Goal: Communication & Community: Answer question/provide support

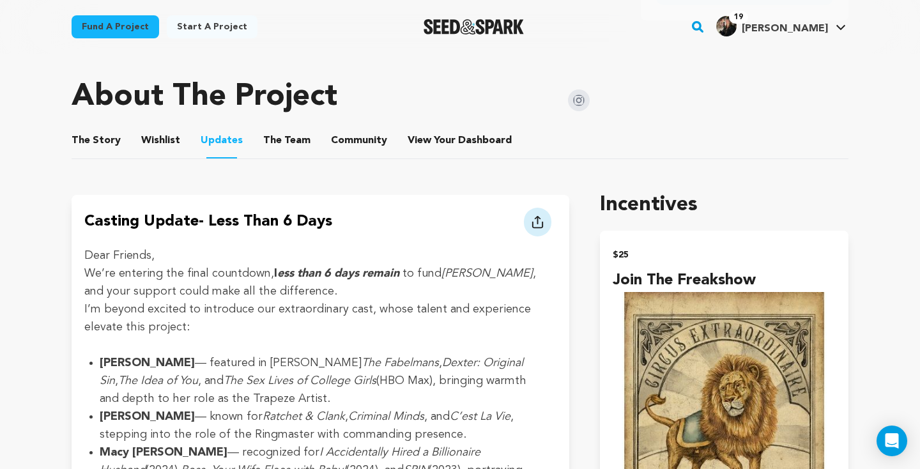
scroll to position [623, 0]
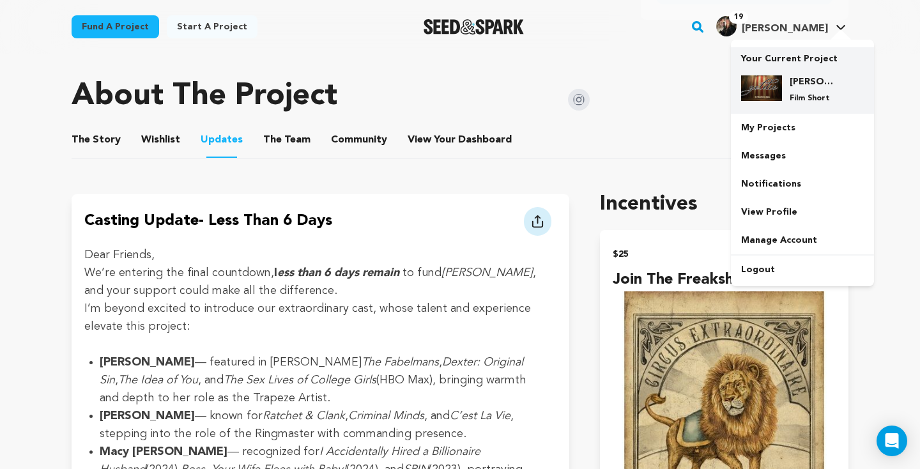
click at [805, 100] on p "Film Short" at bounding box center [812, 98] width 46 height 10
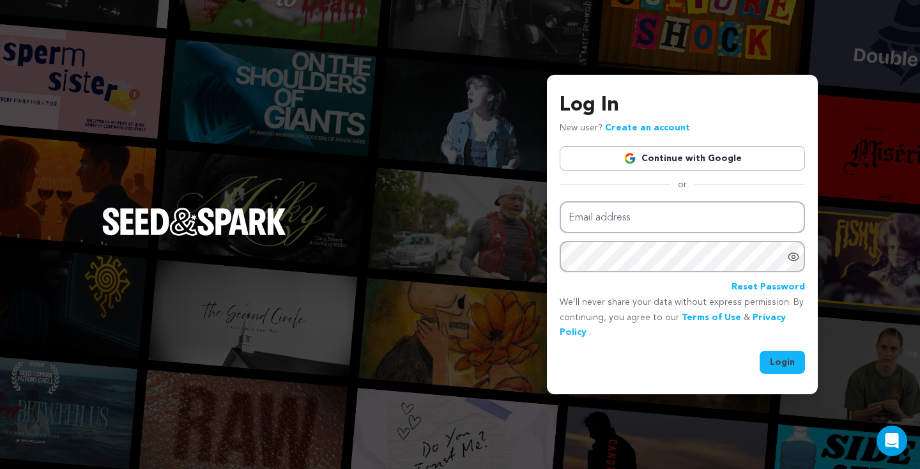
click at [706, 160] on link "Continue with Google" at bounding box center [682, 158] width 245 height 24
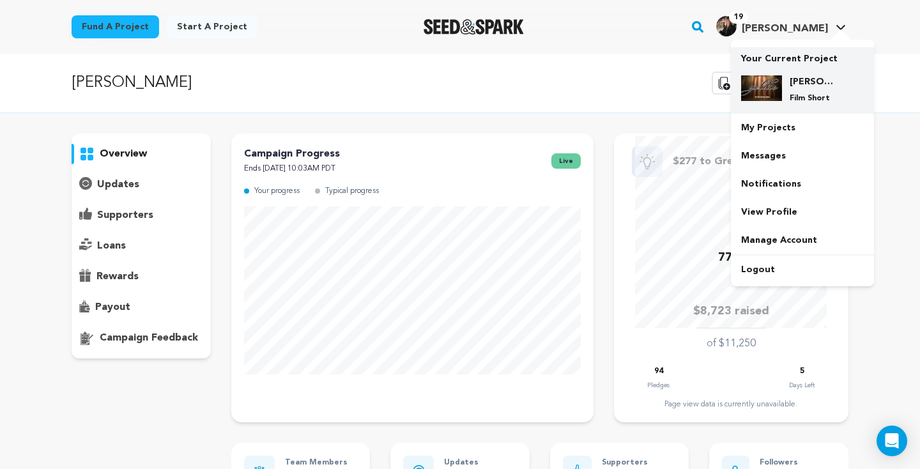
click at [789, 74] on div "[PERSON_NAME] Film Short" at bounding box center [802, 89] width 123 height 49
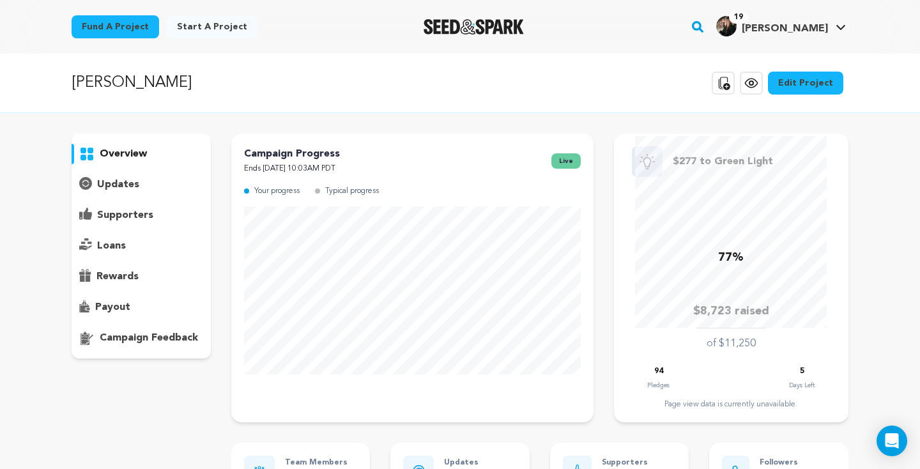
click at [137, 208] on p "supporters" at bounding box center [125, 215] width 56 height 15
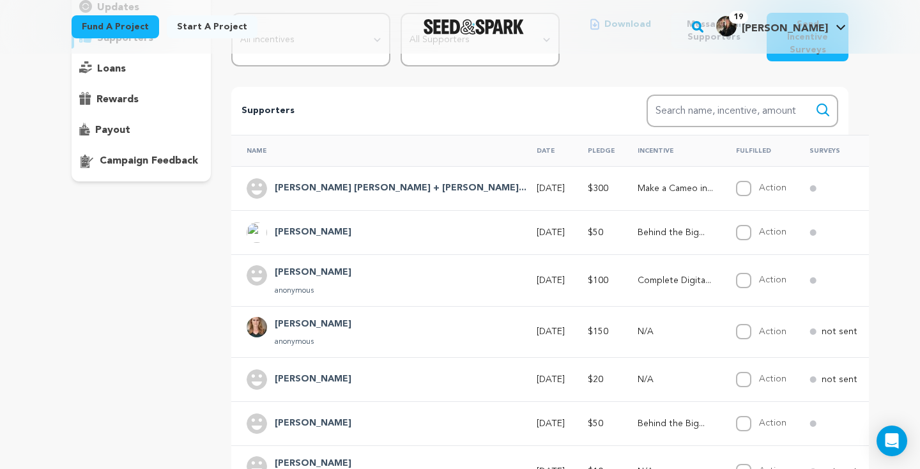
scroll to position [179, 0]
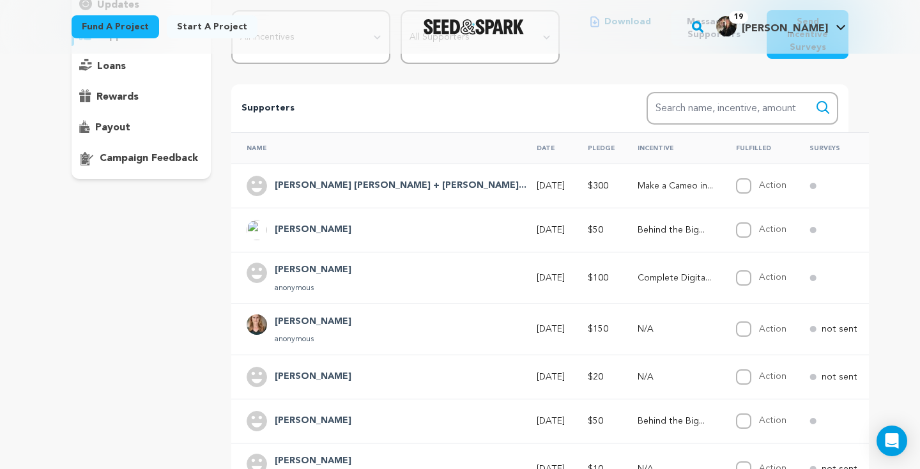
click at [319, 180] on h4 "[PERSON_NAME] [PERSON_NAME] + [PERSON_NAME]..." at bounding box center [401, 185] width 252 height 15
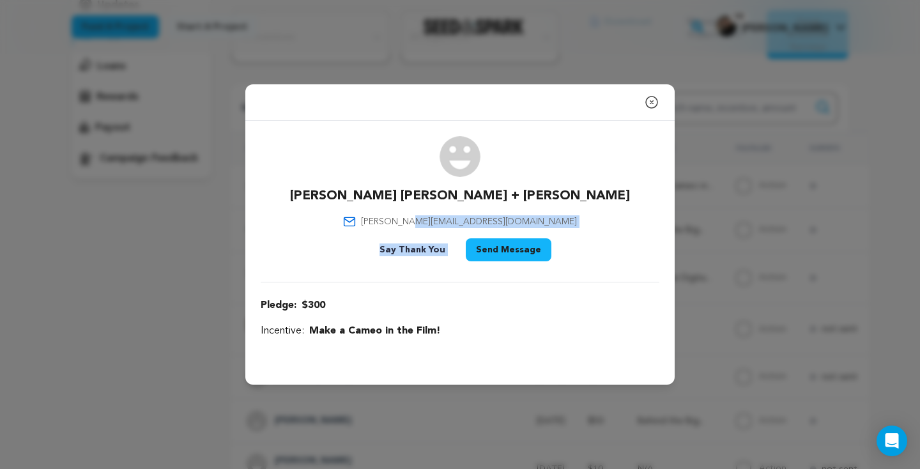
drag, startPoint x: 558, startPoint y: 227, endPoint x: 484, endPoint y: 225, distance: 74.1
click at [476, 225] on div "Tony Tami + Salvaggio Tony@MemphisDoor.com Say Thank You Send Message" at bounding box center [460, 201] width 399 height 130
click at [571, 206] on div "Tony Tami + Salvaggio Tony@MemphisDoor.com Say Thank You Send Message" at bounding box center [460, 201] width 399 height 130
drag, startPoint x: 558, startPoint y: 220, endPoint x: 510, endPoint y: 222, distance: 48.6
click at [510, 222] on div "Tony Tami + Salvaggio Tony@MemphisDoor.com Say Thank You Send Message" at bounding box center [460, 201] width 399 height 130
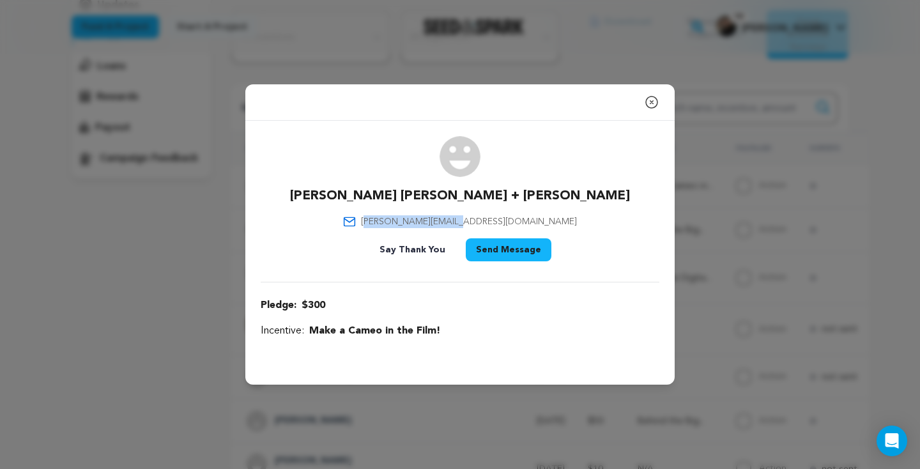
drag, startPoint x: 421, startPoint y: 221, endPoint x: 528, endPoint y: 222, distance: 107.3
click at [528, 222] on div "Tony Tami + Salvaggio Tony@MemphisDoor.com Say Thank You Send Message" at bounding box center [460, 201] width 399 height 130
click at [529, 222] on div "Tony Tami + Salvaggio Tony@MemphisDoor.com Say Thank You Send Message" at bounding box center [460, 201] width 399 height 130
drag, startPoint x: 420, startPoint y: 220, endPoint x: 429, endPoint y: 220, distance: 9.6
click at [429, 220] on span "Tony@MemphisDoor.com" at bounding box center [469, 221] width 216 height 13
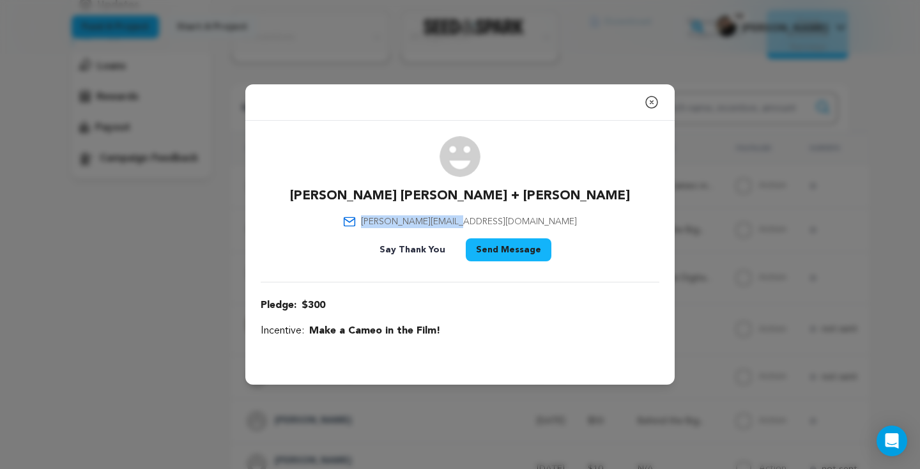
drag, startPoint x: 418, startPoint y: 220, endPoint x: 523, endPoint y: 218, distance: 105.4
click at [523, 218] on div "Tony Tami + Salvaggio Tony@MemphisDoor.com Say Thank You Send Message" at bounding box center [460, 201] width 399 height 130
copy span "Tony@MemphisDoor.com"
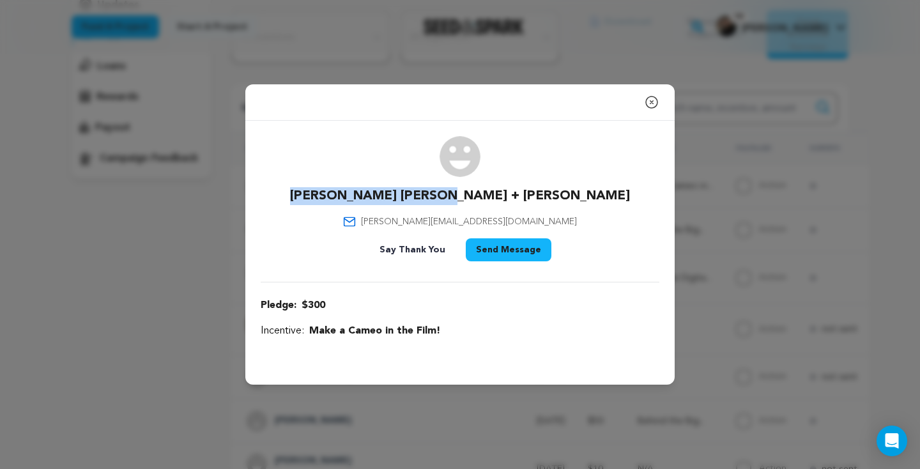
drag, startPoint x: 535, startPoint y: 189, endPoint x: 392, endPoint y: 189, distance: 143.1
click at [392, 189] on div "Tony Tami + Salvaggio Tony@MemphisDoor.com Say Thank You Send Message" at bounding box center [460, 201] width 399 height 130
copy p "[PERSON_NAME] [PERSON_NAME] + [PERSON_NAME]"
click at [649, 98] on icon "button" at bounding box center [651, 102] width 15 height 15
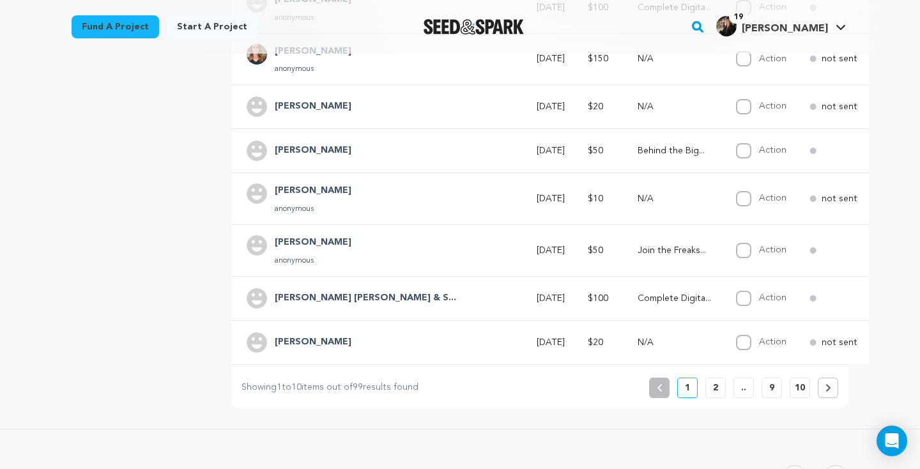
scroll to position [452, 0]
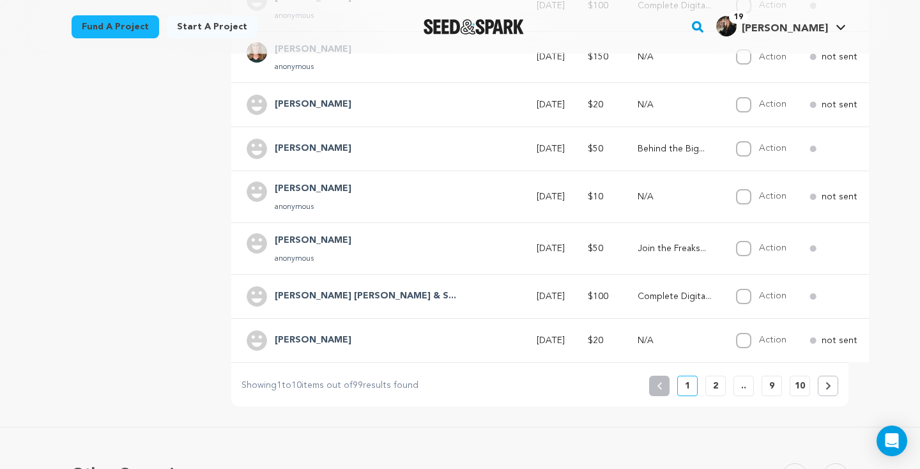
click at [715, 383] on p "2" at bounding box center [715, 385] width 5 height 13
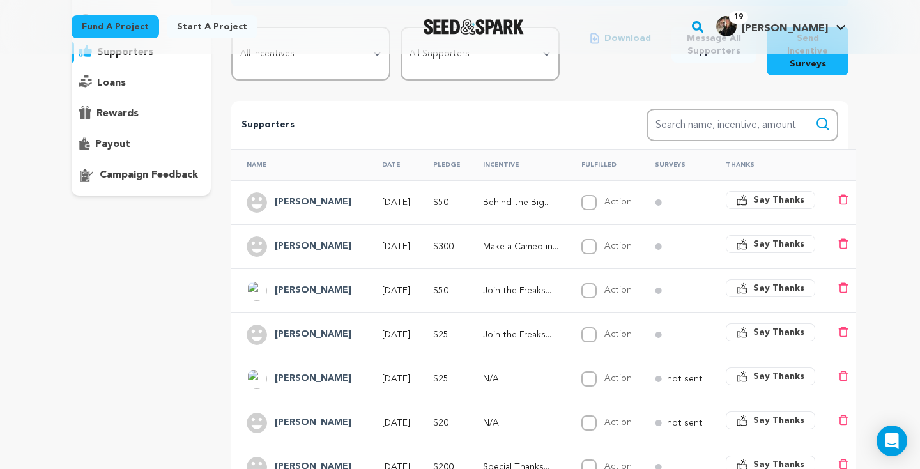
scroll to position [207, 0]
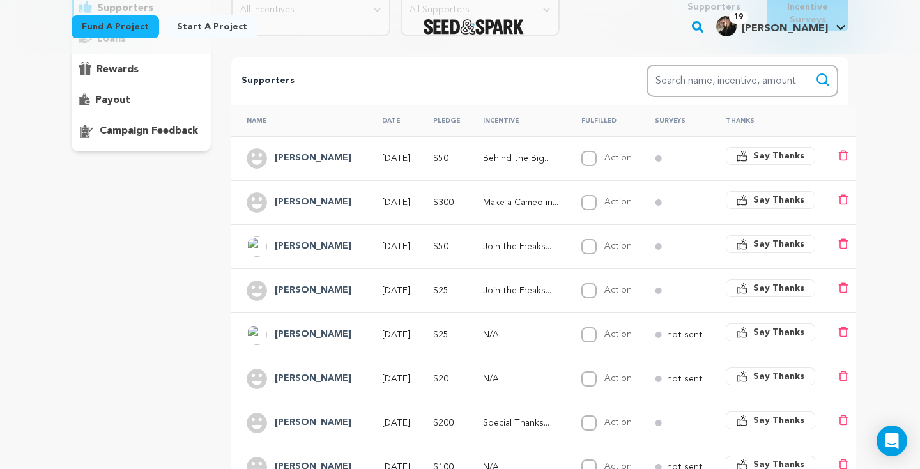
click at [306, 195] on h4 "George Chism" at bounding box center [313, 202] width 77 height 15
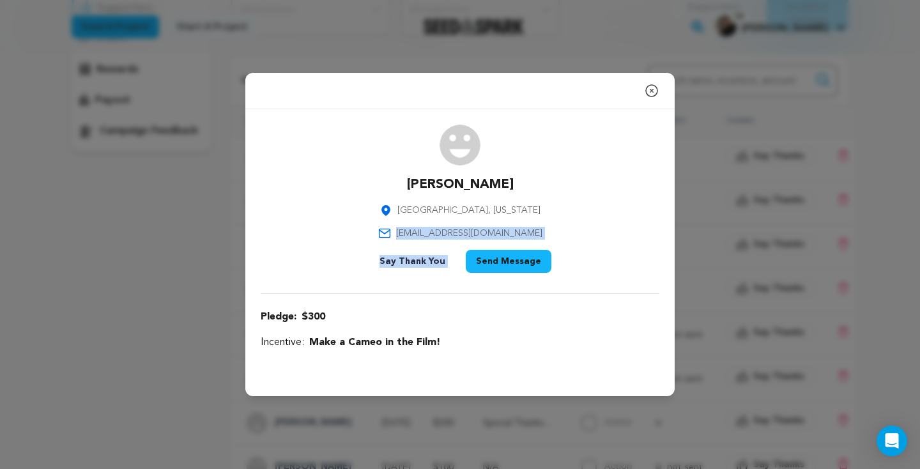
drag, startPoint x: 543, startPoint y: 236, endPoint x: 475, endPoint y: 226, distance: 69.0
click at [453, 226] on div "George Chism Collierville, Tennessee georgebchism@gmail.com Say Thank You Send …" at bounding box center [460, 201] width 399 height 153
click at [620, 219] on div "George Chism Collierville, Tennessee georgebchism@gmail.com Say Thank You Send …" at bounding box center [460, 201] width 399 height 153
drag, startPoint x: 525, startPoint y: 231, endPoint x: 416, endPoint y: 229, distance: 109.2
click at [415, 229] on div "George Chism Collierville, Tennessee georgebchism@gmail.com Say Thank You Send …" at bounding box center [460, 201] width 399 height 153
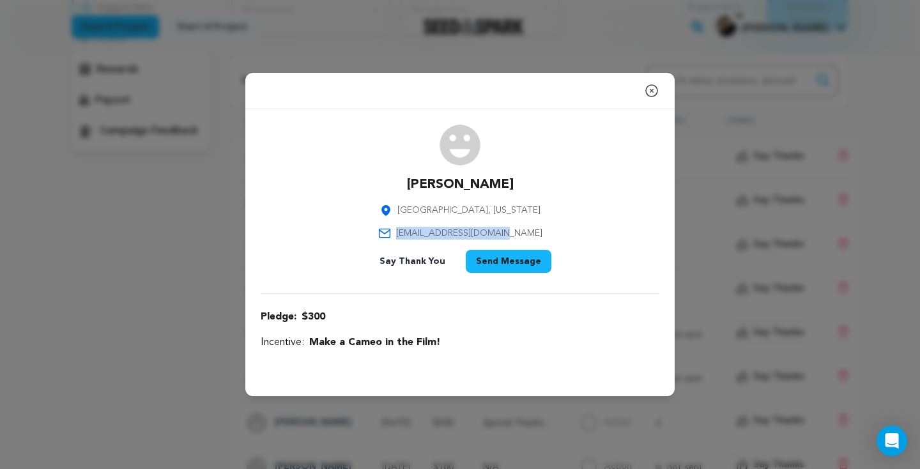
copy span "georgebchism@gmail.com"
drag, startPoint x: 514, startPoint y: 179, endPoint x: 413, endPoint y: 179, distance: 101.6
click at [411, 179] on div "George Chism Collierville, Tennessee georgebchism@gmail.com Say Thank You Send …" at bounding box center [460, 201] width 399 height 153
copy p "George Chism"
click at [690, 243] on div "Close modal George Chism Collierville, Tennessee georgebchism@gmail.com" at bounding box center [460, 234] width 920 height 469
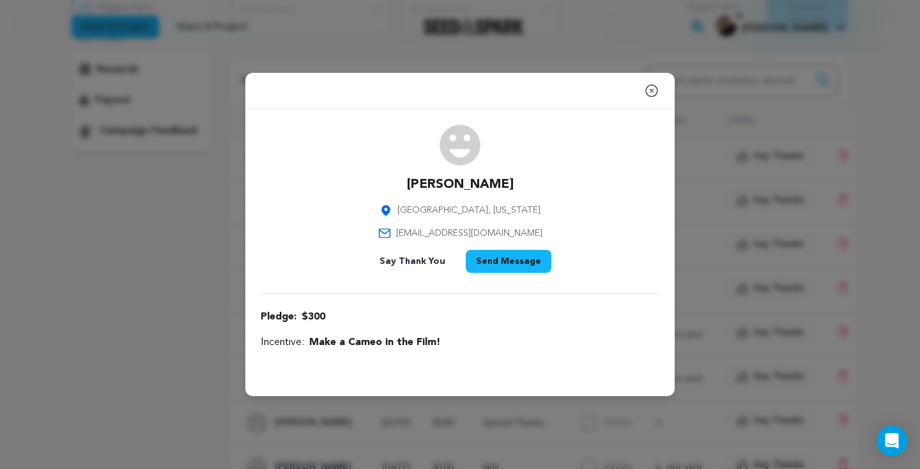
click at [653, 90] on icon "button" at bounding box center [651, 90] width 15 height 15
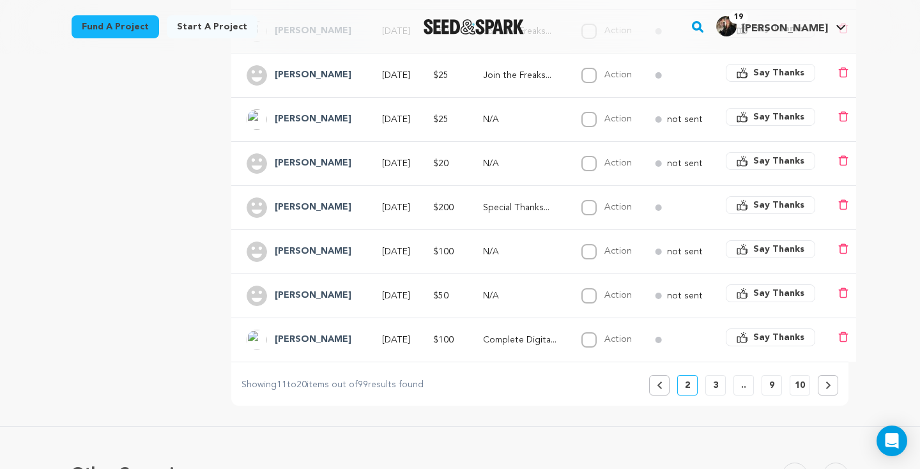
scroll to position [429, 0]
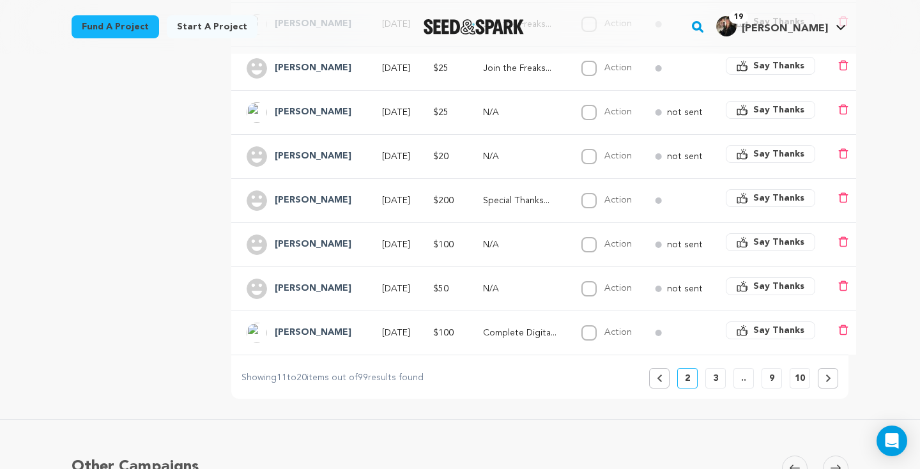
click at [720, 372] on button "3" at bounding box center [715, 378] width 20 height 20
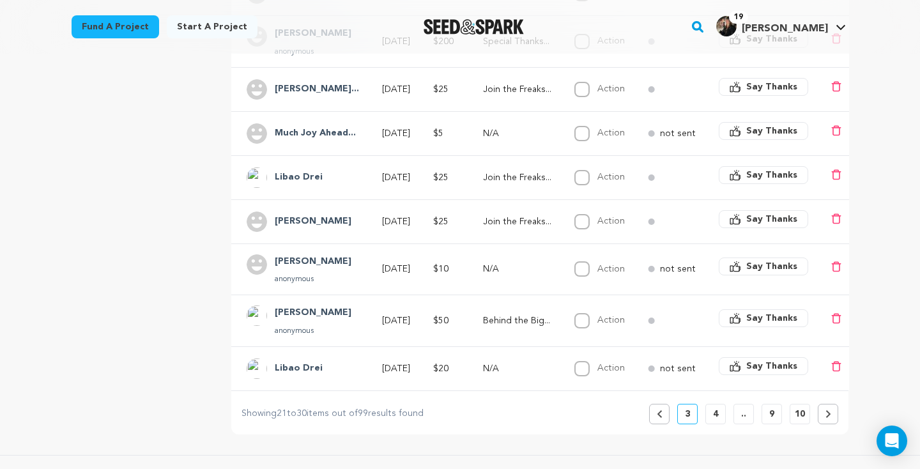
scroll to position [418, 0]
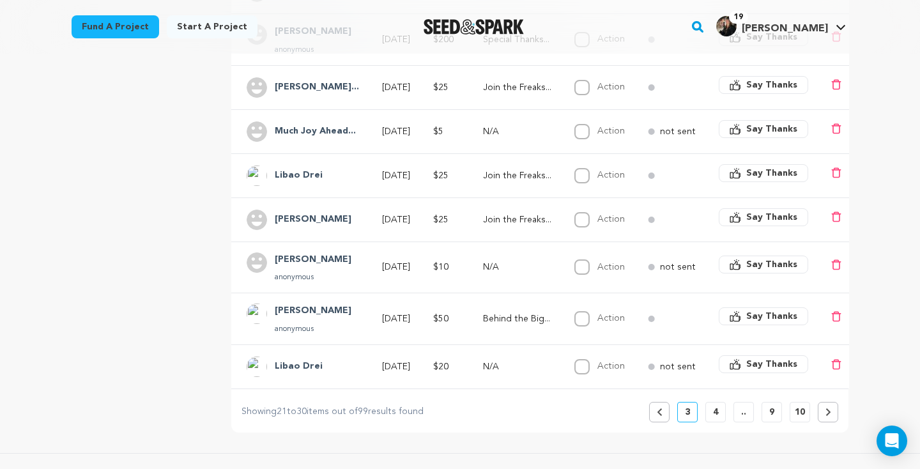
click at [719, 414] on button "4" at bounding box center [715, 412] width 20 height 20
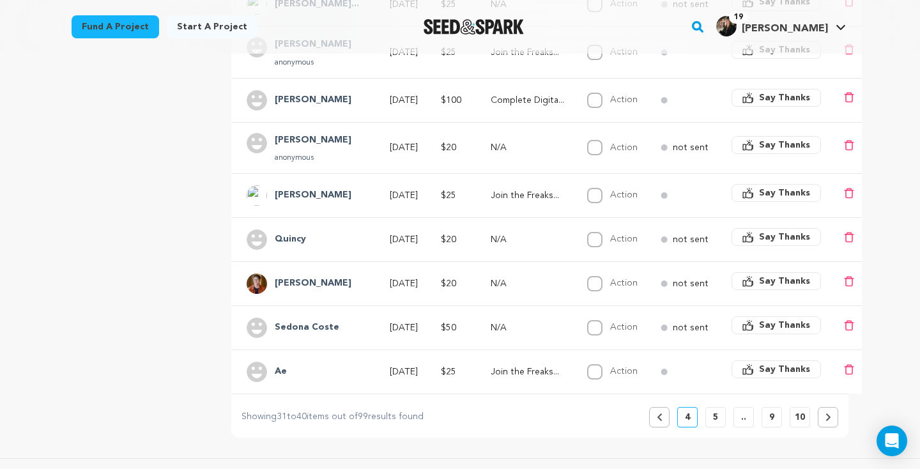
scroll to position [416, 0]
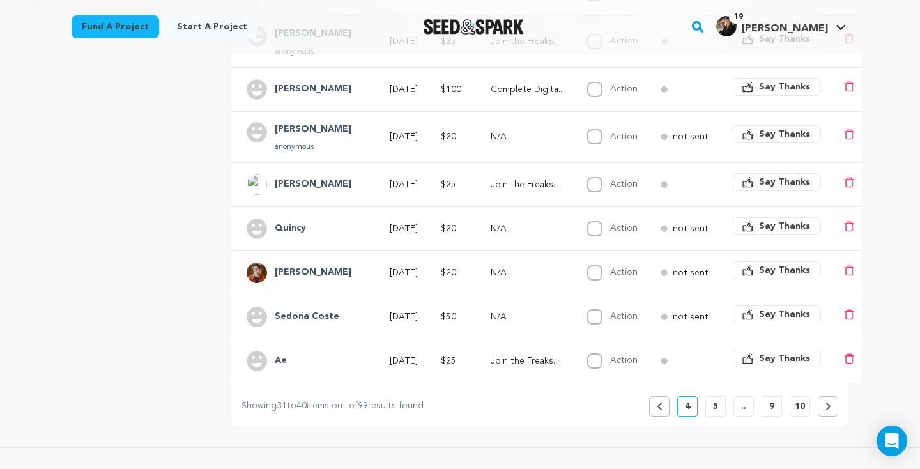
click at [714, 409] on p "5" at bounding box center [715, 406] width 5 height 13
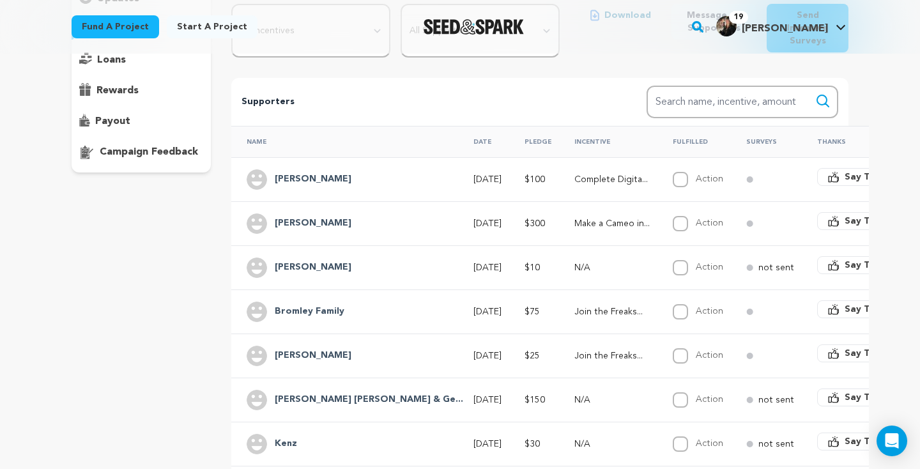
scroll to position [201, 0]
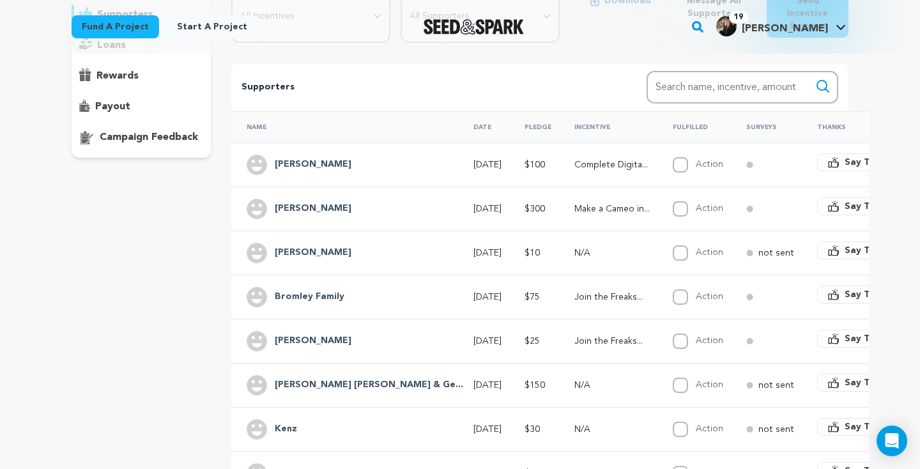
click at [574, 207] on p "Make a Cameo in..." at bounding box center [611, 208] width 75 height 13
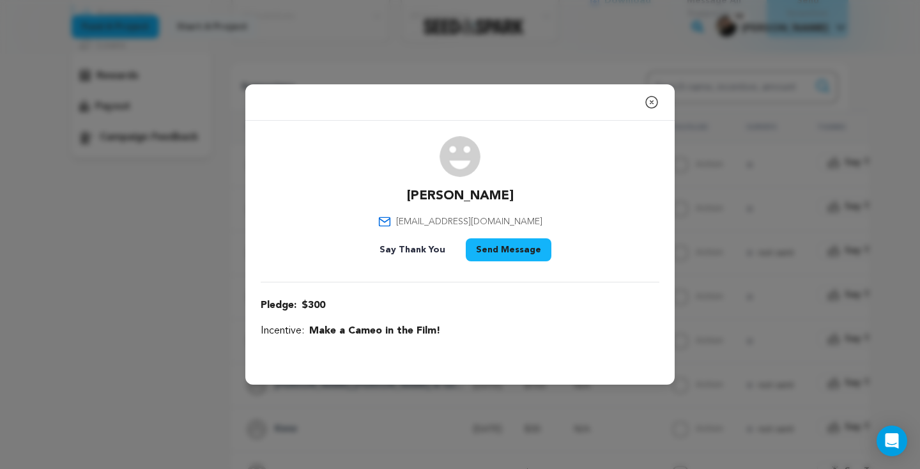
click at [533, 215] on div "Dawn Belcastro dawnbelcastro@gmail.com Say Thank You Send Message" at bounding box center [460, 201] width 399 height 130
drag, startPoint x: 533, startPoint y: 217, endPoint x: 415, endPoint y: 217, distance: 118.8
click at [415, 217] on div "Dawn Belcastro dawnbelcastro@gmail.com Say Thank You Send Message" at bounding box center [460, 201] width 399 height 130
copy span "dawnbelcastro@gmail.com"
click at [547, 176] on div "Dawn Belcastro dawnbelcastro@gmail.com Say Thank You Send Message" at bounding box center [460, 201] width 399 height 130
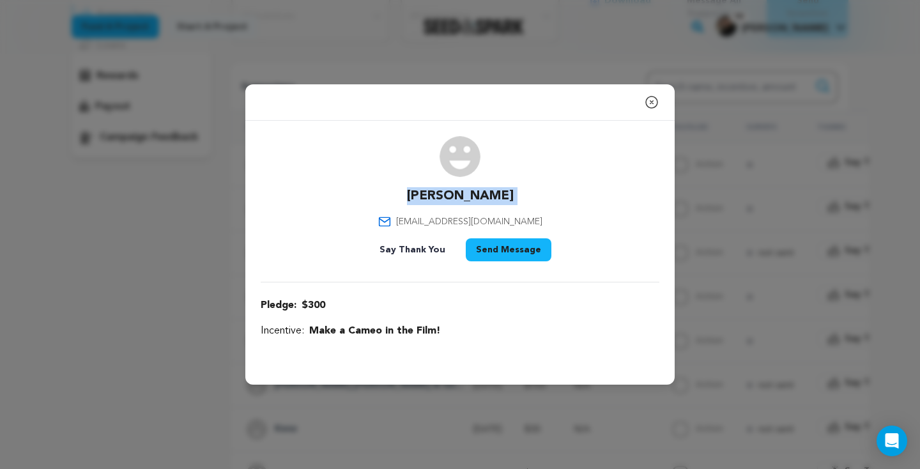
drag, startPoint x: 526, startPoint y: 199, endPoint x: 409, endPoint y: 190, distance: 117.9
click at [409, 190] on div "Dawn Belcastro dawnbelcastro@gmail.com Say Thank You Send Message" at bounding box center [460, 201] width 399 height 130
copy div "Dawn Belcastro"
click at [654, 98] on icon "button" at bounding box center [651, 102] width 15 height 15
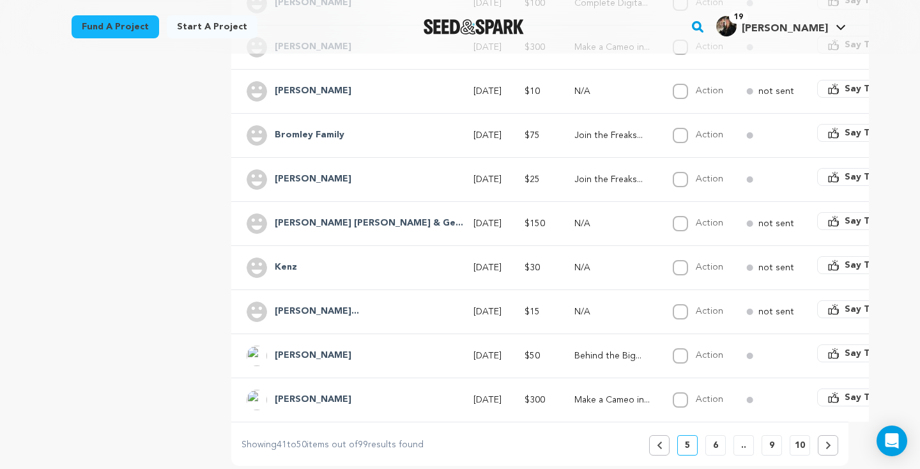
scroll to position [373, 0]
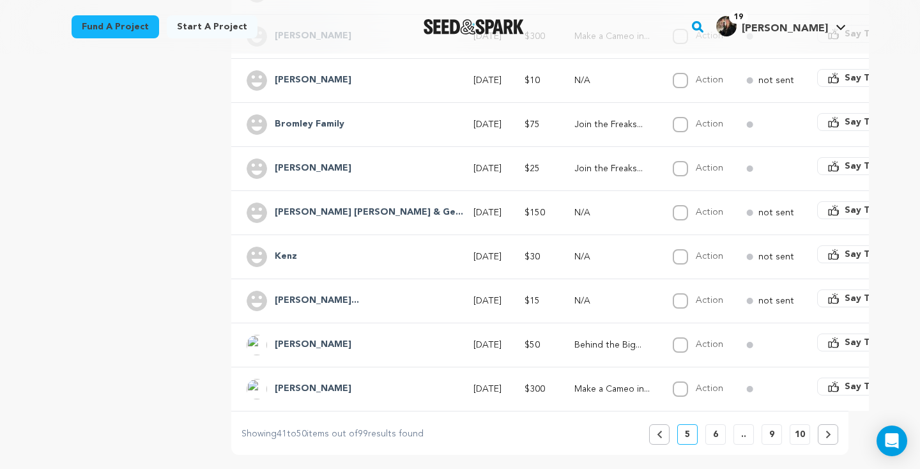
click at [574, 388] on p "Make a Cameo in..." at bounding box center [611, 389] width 75 height 13
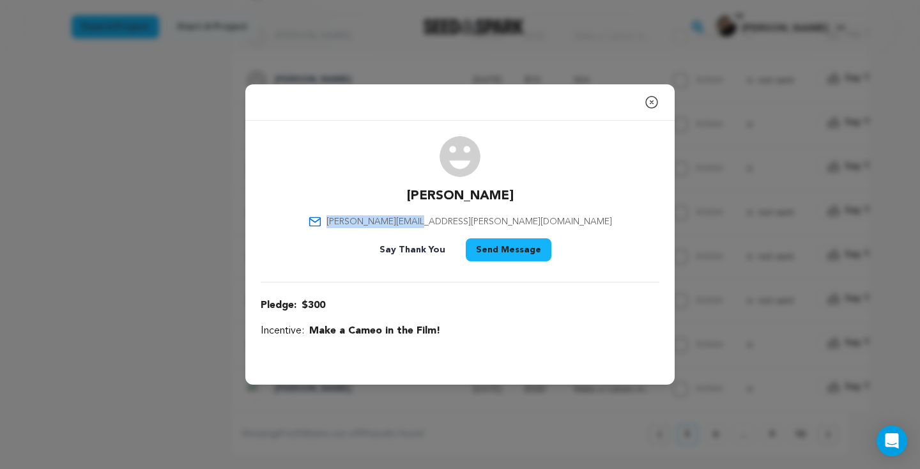
drag, startPoint x: 514, startPoint y: 217, endPoint x: 441, endPoint y: 213, distance: 73.0
click at [440, 213] on div "Wyatt Jon wyatt.jon@gmail.com Say Thank You Send Message" at bounding box center [460, 201] width 399 height 130
copy span "wyatt.jon@gmail.com"
drag, startPoint x: 501, startPoint y: 192, endPoint x: 427, endPoint y: 192, distance: 74.1
click at [427, 192] on div "Wyatt Jon wyatt.jon@gmail.com Say Thank You Send Message" at bounding box center [460, 201] width 399 height 130
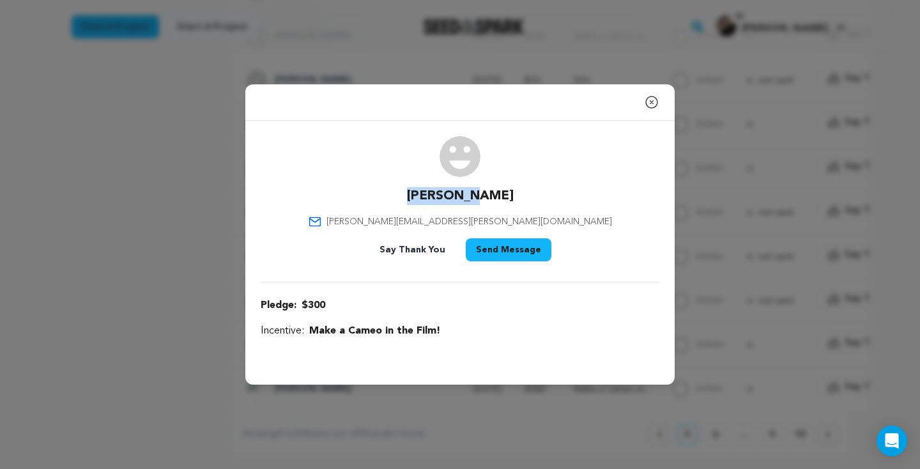
copy p "Wyatt Jon"
click at [650, 100] on icon "button" at bounding box center [651, 102] width 15 height 15
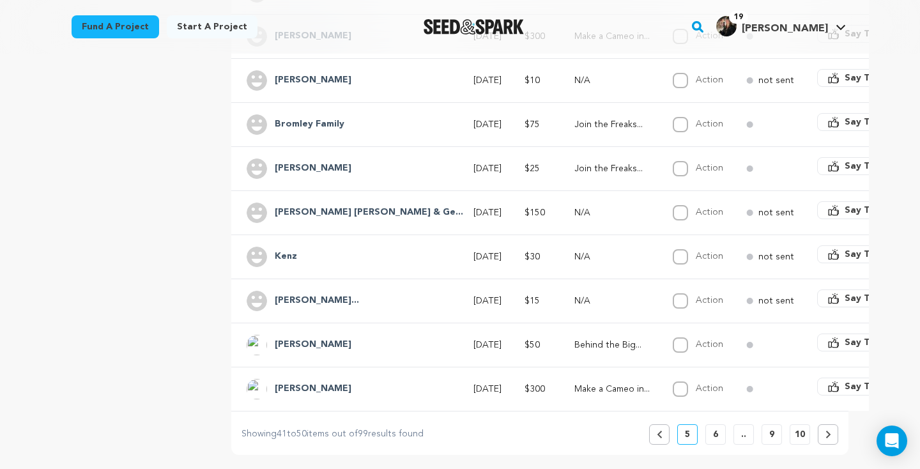
click at [719, 432] on button "6" at bounding box center [715, 434] width 20 height 20
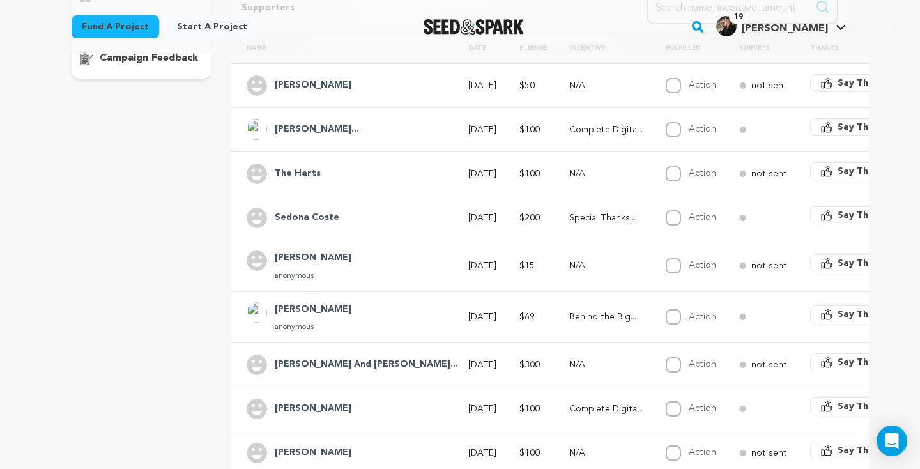
scroll to position [291, 0]
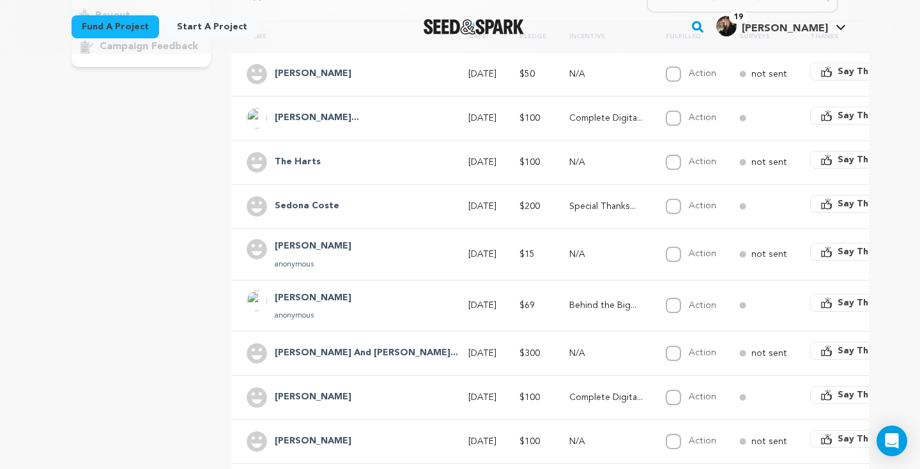
click at [317, 202] on h4 "Sedona Coste" at bounding box center [307, 206] width 65 height 15
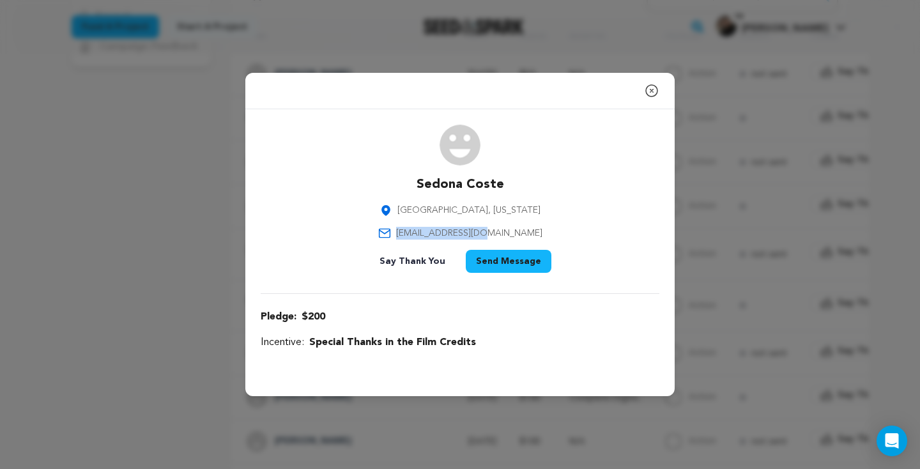
drag, startPoint x: 524, startPoint y: 230, endPoint x: 423, endPoint y: 232, distance: 101.0
click at [423, 232] on div "Sedona Coste Winter Garden, Florida sedona_c@yahoo.com Say Thank You Send Messa…" at bounding box center [460, 201] width 399 height 153
copy span "sedona_c@yahoo.com"
drag, startPoint x: 508, startPoint y: 181, endPoint x: 404, endPoint y: 180, distance: 104.1
click at [404, 180] on div "Sedona Coste Winter Garden, Florida sedona_c@yahoo.com Say Thank You Send Messa…" at bounding box center [460, 201] width 399 height 153
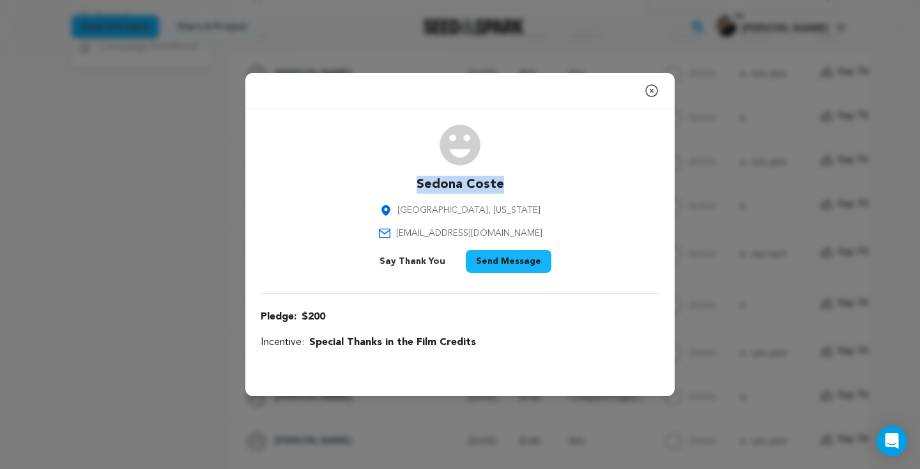
copy p "Sedona Coste"
click at [657, 89] on icon "button" at bounding box center [651, 90] width 15 height 15
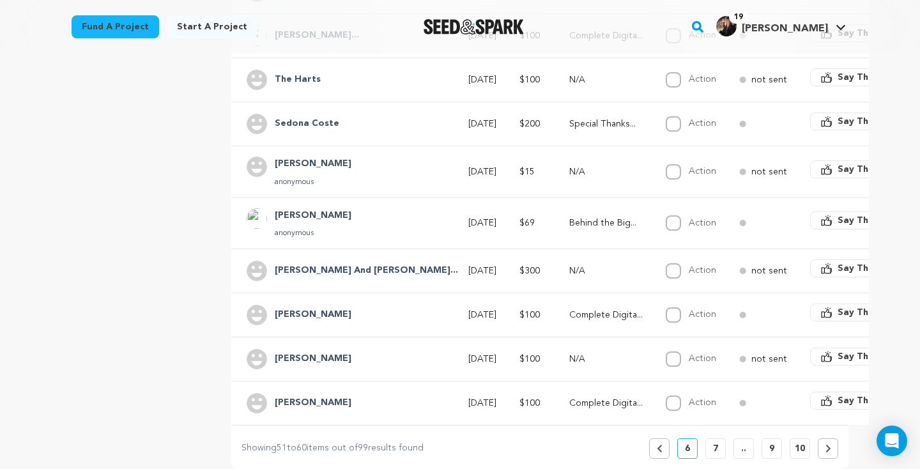
scroll to position [408, 0]
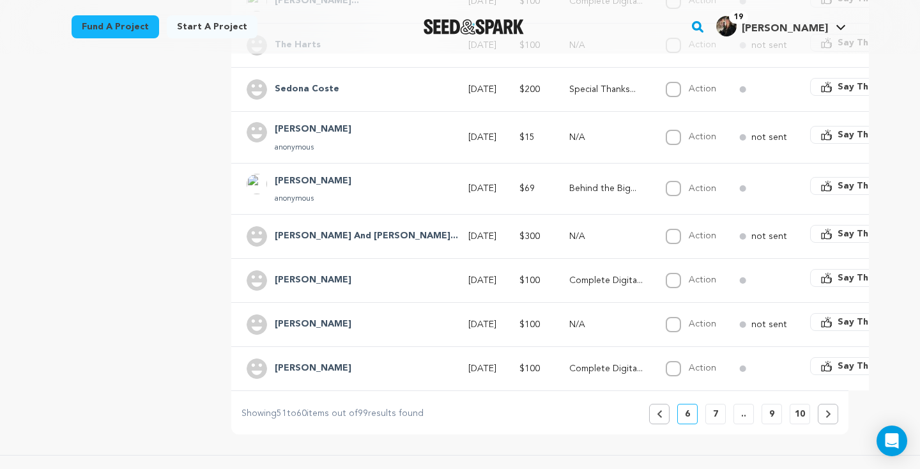
click at [719, 415] on button "7" at bounding box center [715, 414] width 20 height 20
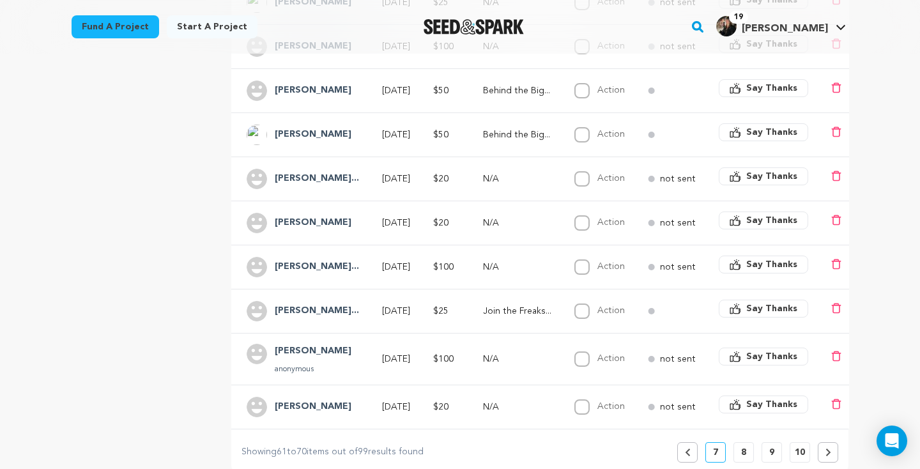
scroll to position [420, 0]
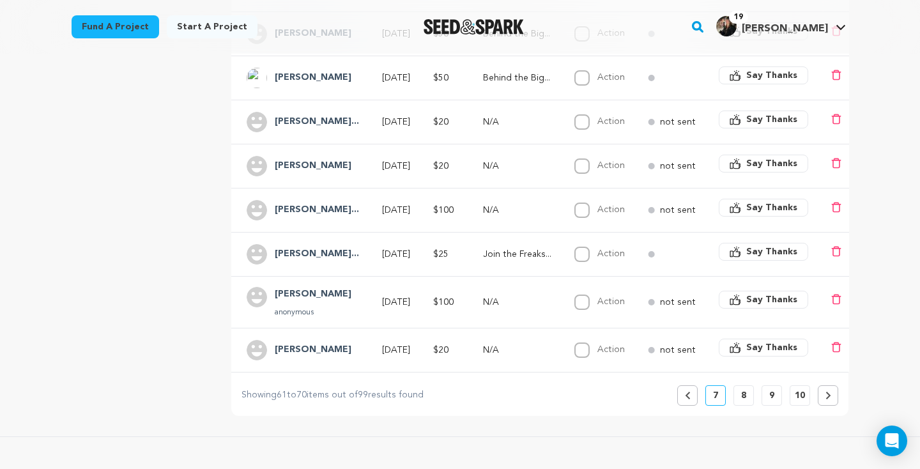
click at [745, 389] on p "8" at bounding box center [743, 395] width 5 height 13
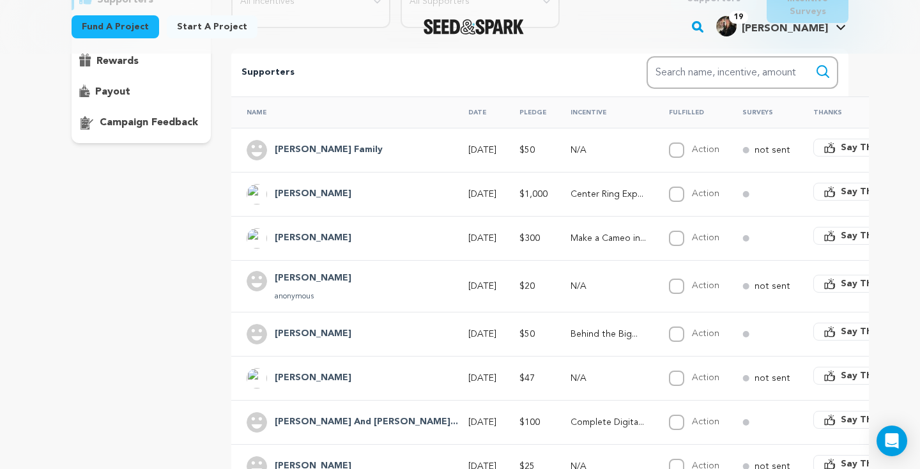
scroll to position [248, 0]
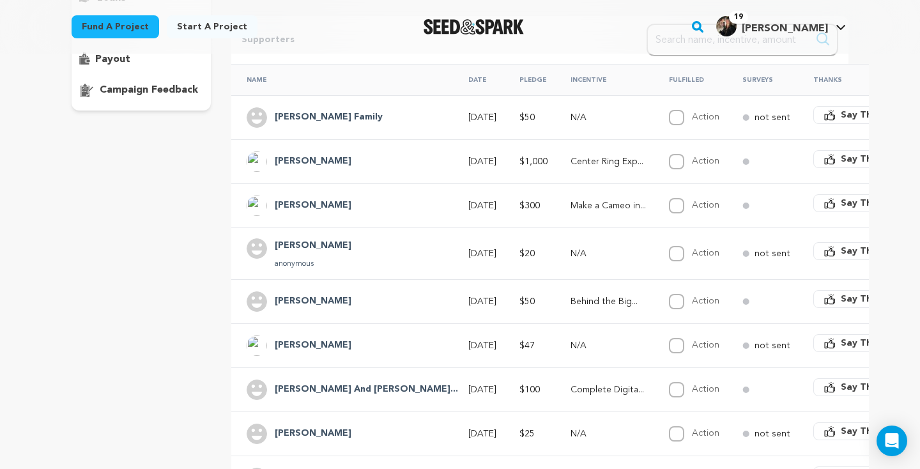
click at [555, 213] on td "Make a Cameo in..." at bounding box center [604, 205] width 98 height 44
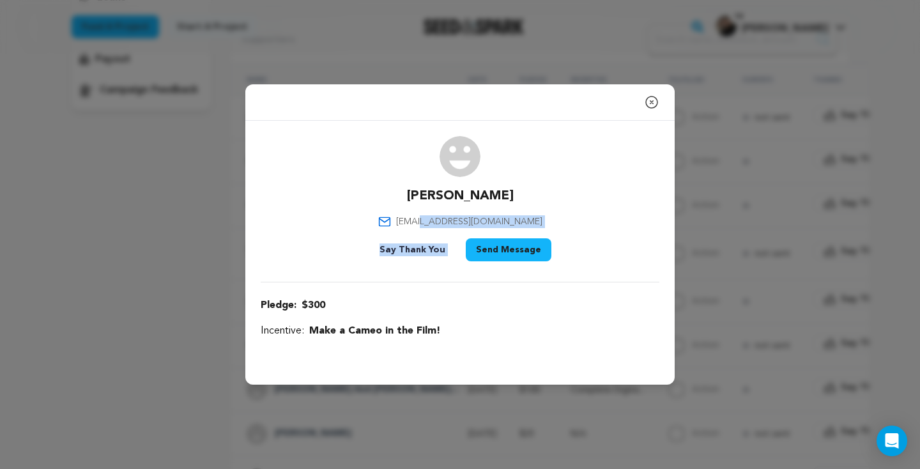
drag, startPoint x: 537, startPoint y: 224, endPoint x: 436, endPoint y: 218, distance: 101.0
click at [435, 218] on div "Morrall Julie juliemsongs@gmail.com Say Thank You Send Message" at bounding box center [460, 201] width 399 height 130
click at [529, 214] on div "Morrall Julie juliemsongs@gmail.com Say Thank You Send Message" at bounding box center [460, 201] width 399 height 130
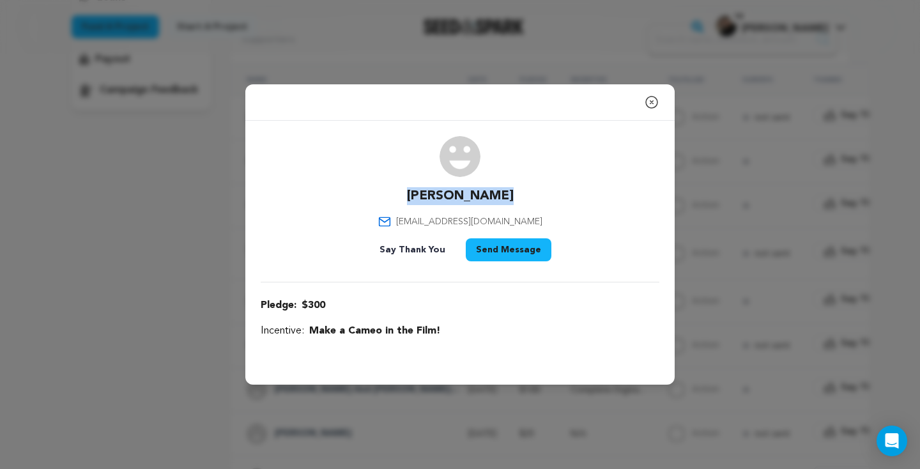
drag, startPoint x: 505, startPoint y: 199, endPoint x: 409, endPoint y: 192, distance: 96.1
click at [409, 192] on div "Morrall Julie juliemsongs@gmail.com Say Thank You Send Message" at bounding box center [460, 201] width 399 height 130
click at [525, 215] on div "Morrall Julie juliemsongs@gmail.com Say Thank You Send Message" at bounding box center [460, 201] width 399 height 130
drag, startPoint x: 530, startPoint y: 219, endPoint x: 420, endPoint y: 224, distance: 109.3
click at [420, 224] on div "Morrall Julie juliemsongs@gmail.com Say Thank You Send Message" at bounding box center [460, 201] width 399 height 130
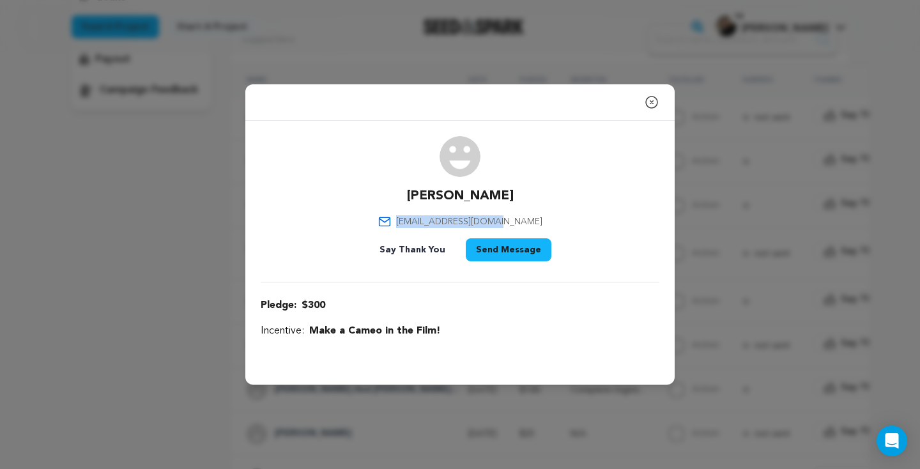
click at [650, 100] on icon "button" at bounding box center [651, 101] width 11 height 11
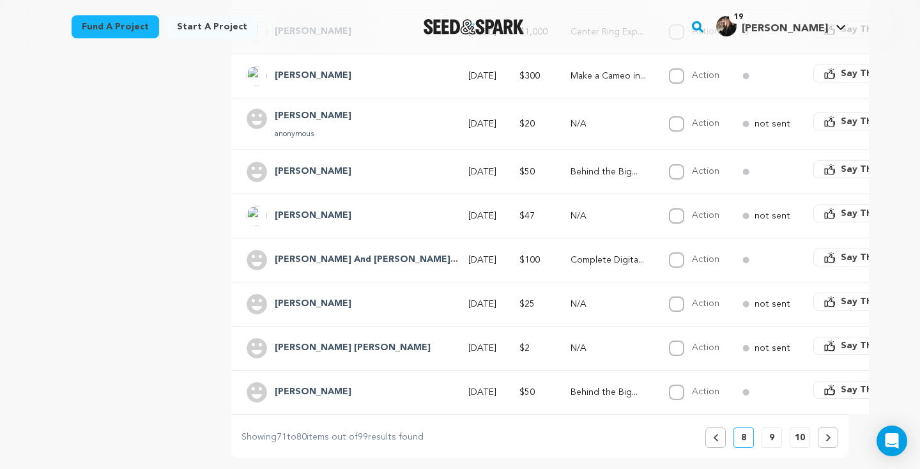
scroll to position [411, 0]
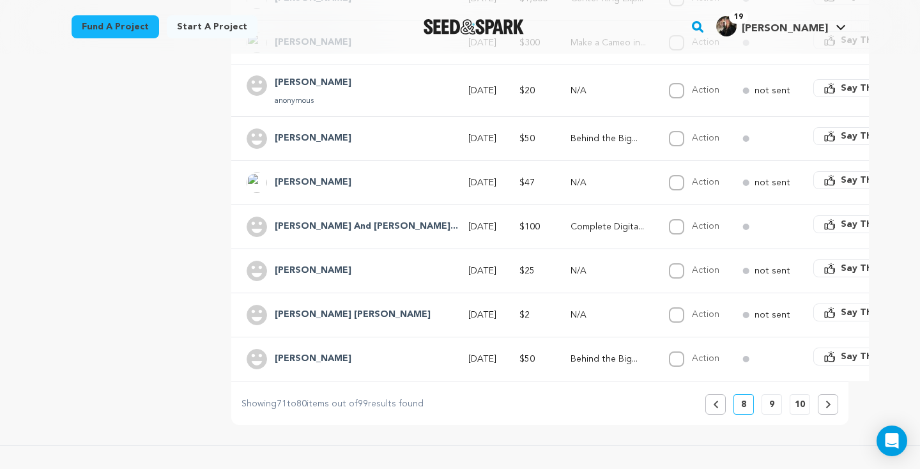
click at [775, 410] on button "9" at bounding box center [771, 404] width 20 height 20
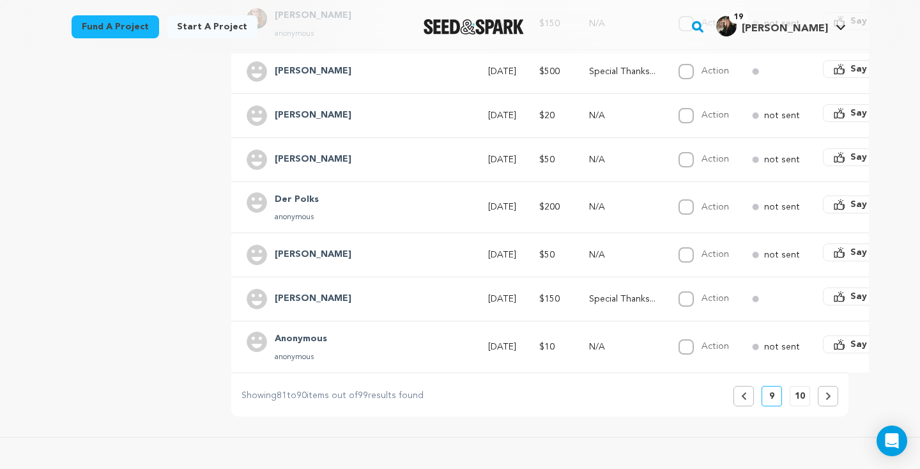
scroll to position [446, 0]
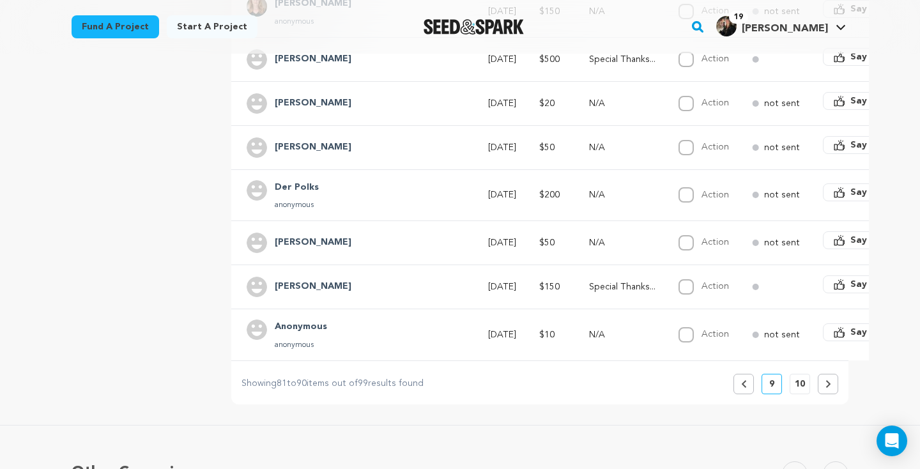
click at [793, 383] on button "10" at bounding box center [799, 384] width 20 height 20
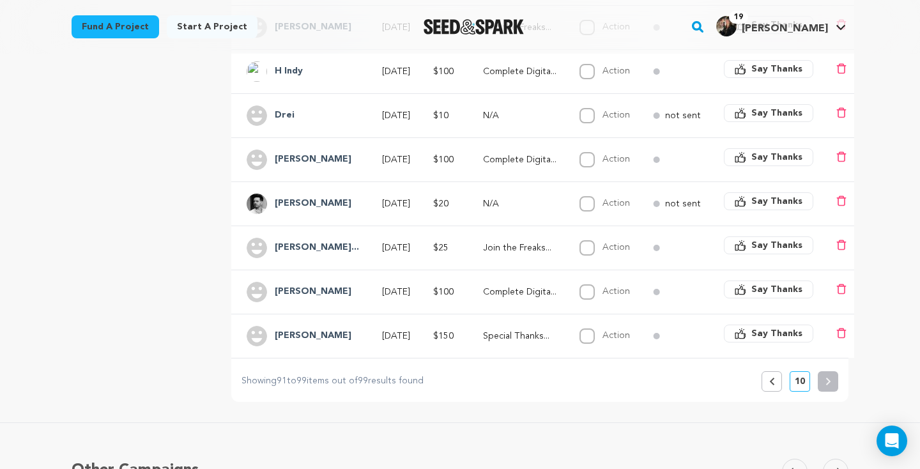
scroll to position [383, 0]
click at [773, 386] on button "Previous" at bounding box center [771, 380] width 20 height 20
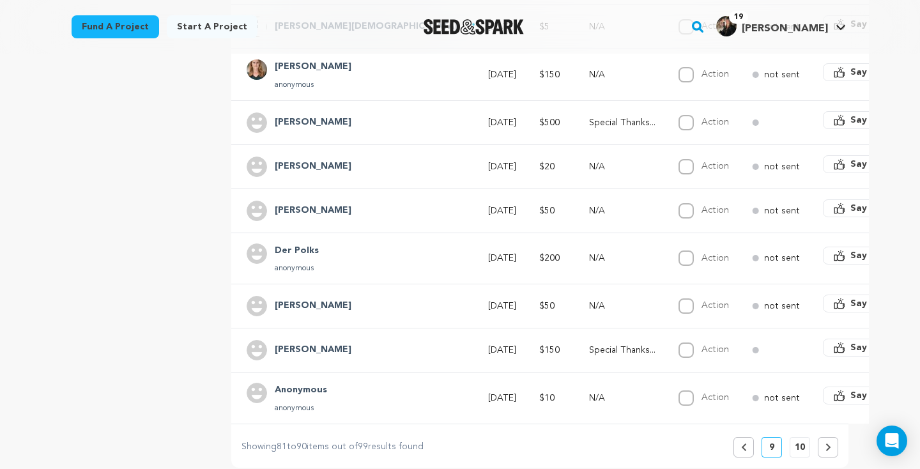
click at [837, 383] on div "Name Date Pledge Incentive Fulfilled Surveys Thanks The Galloway An... Jul 15, …" at bounding box center [539, 193] width 617 height 528
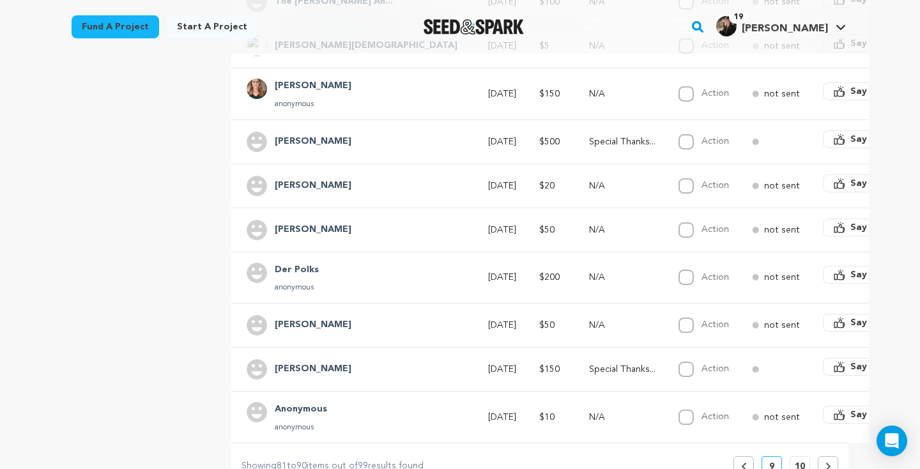
scroll to position [476, 0]
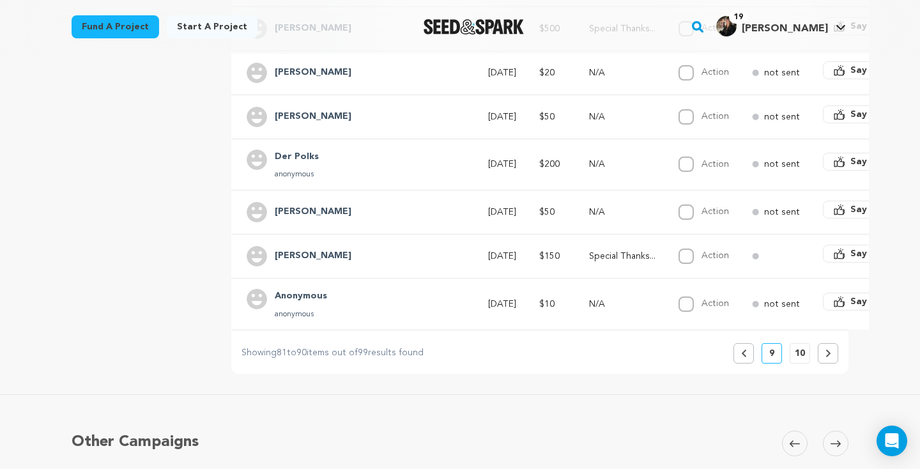
click at [742, 358] on button "Previous" at bounding box center [743, 353] width 20 height 20
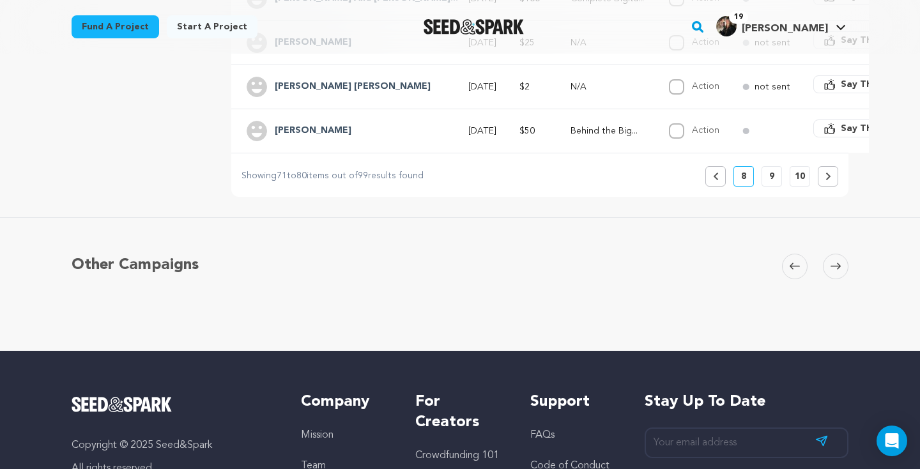
scroll to position [584, 0]
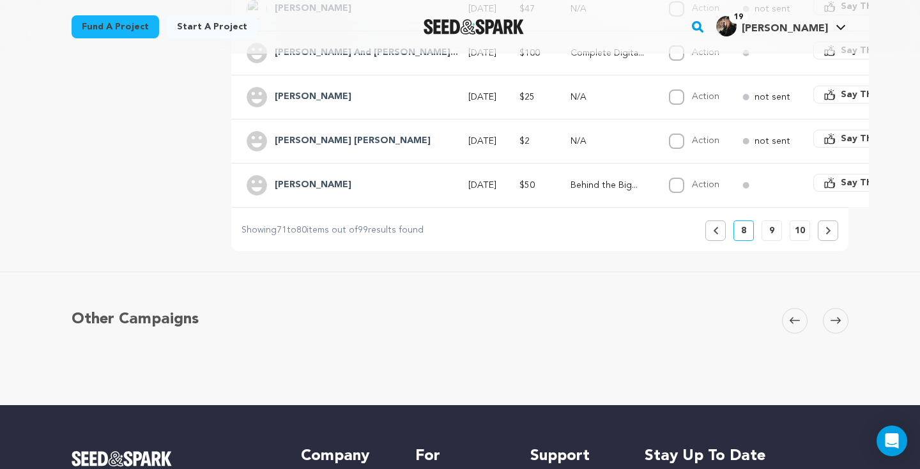
click at [719, 232] on button "Previous" at bounding box center [715, 230] width 20 height 20
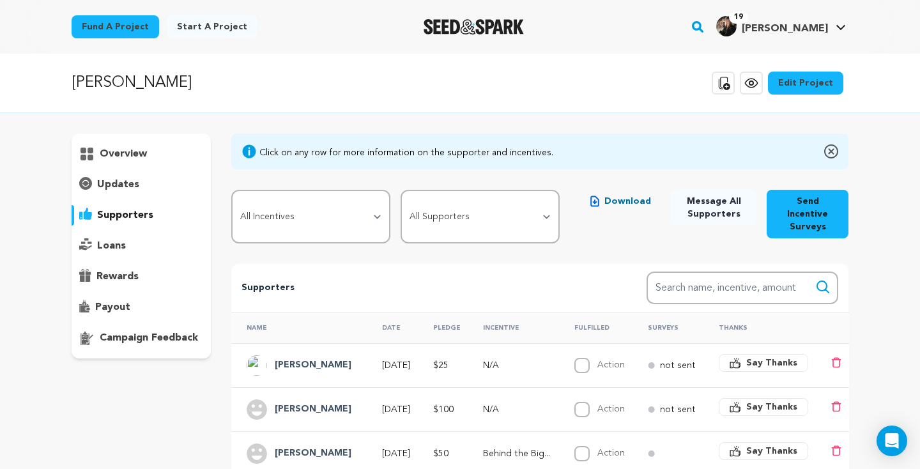
scroll to position [5, 0]
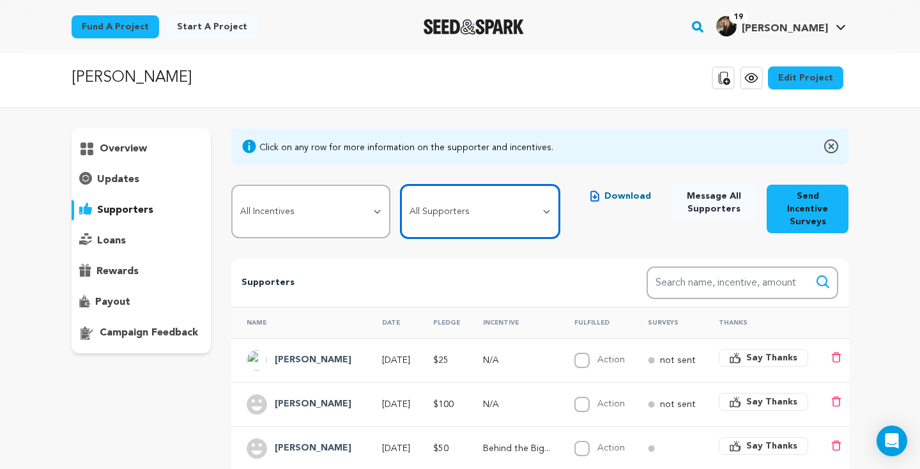
click at [542, 224] on select "All Supporters Survey not sent Survey incomplete Survey complete Incentive not …" at bounding box center [479, 212] width 159 height 54
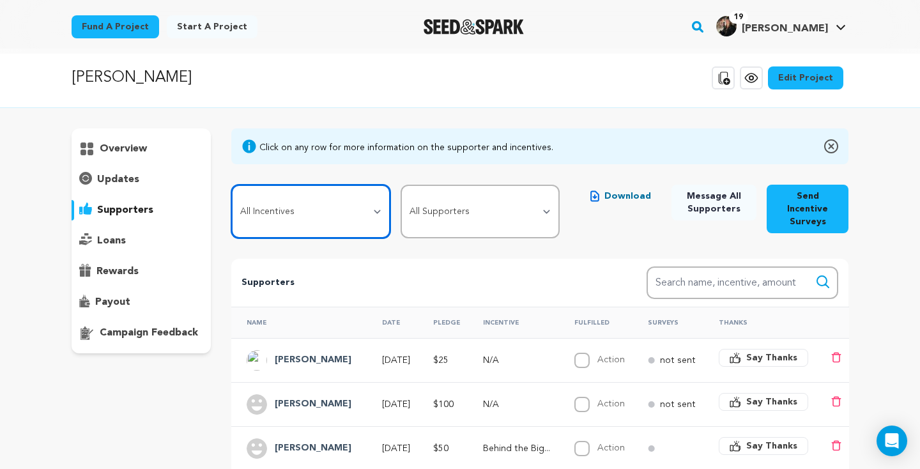
click at [378, 207] on select "All Incentives Join the Freakshow Behind the Big Top Complete Digital Film Pack…" at bounding box center [310, 212] width 159 height 54
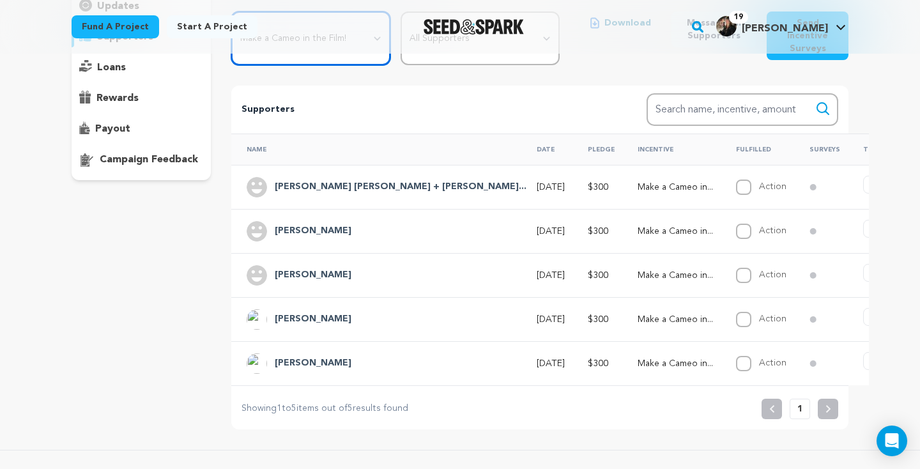
scroll to position [121, 0]
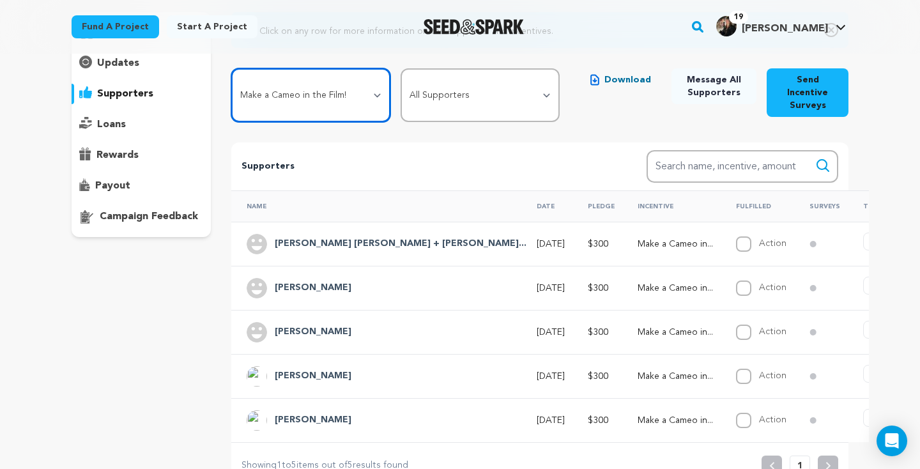
click at [364, 97] on select "All Incentives Join the Freakshow Behind the Big Top Complete Digital Film Pack…" at bounding box center [310, 95] width 159 height 54
select select "112991"
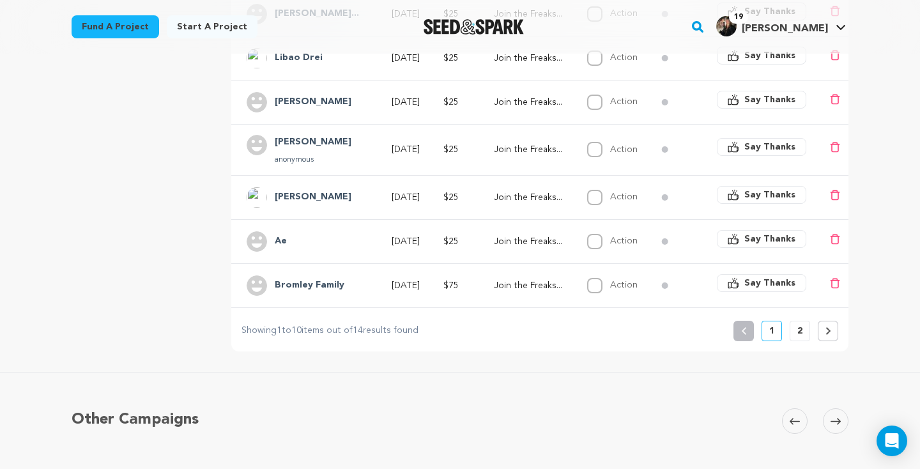
scroll to position [563, 0]
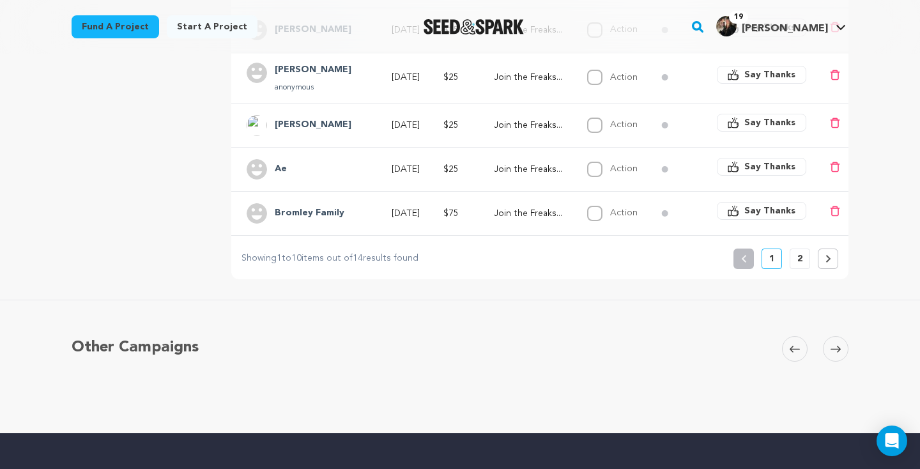
click at [805, 261] on button "2" at bounding box center [799, 258] width 20 height 20
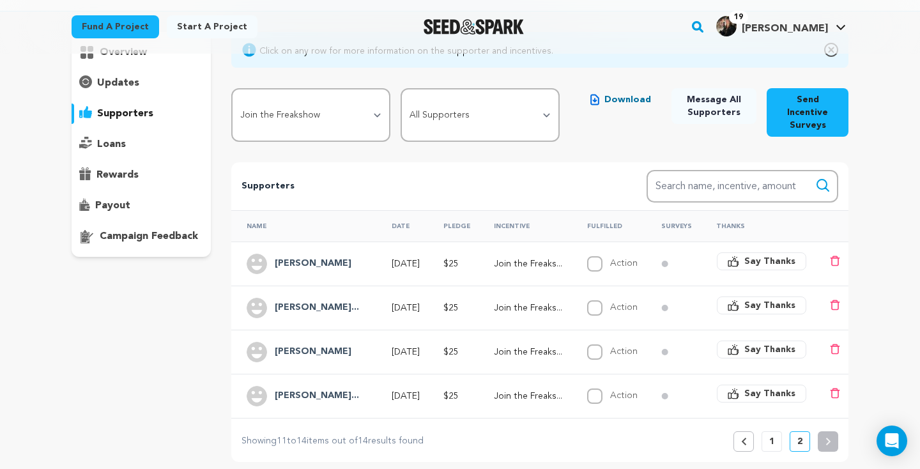
scroll to position [124, 0]
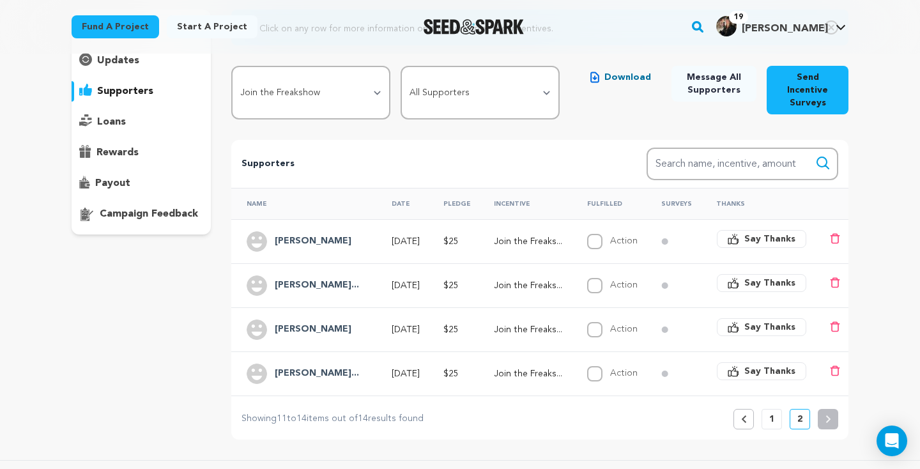
click at [319, 245] on h4 "Alex France" at bounding box center [313, 241] width 77 height 15
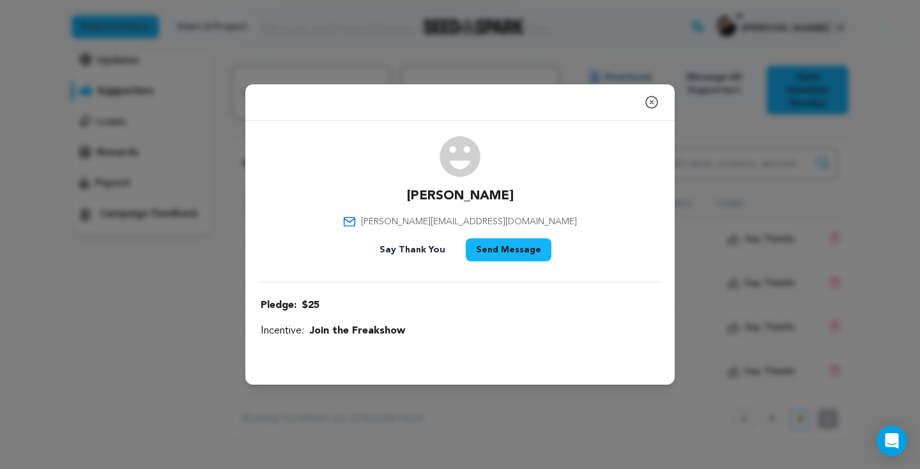
click at [505, 246] on button "Send Message" at bounding box center [509, 249] width 86 height 23
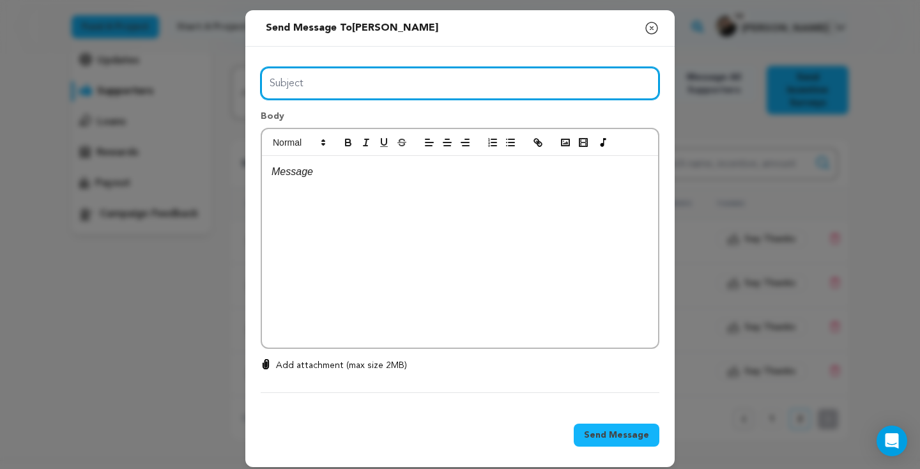
click at [378, 84] on input "Subject" at bounding box center [460, 83] width 399 height 33
type input "Thanks for your support!"
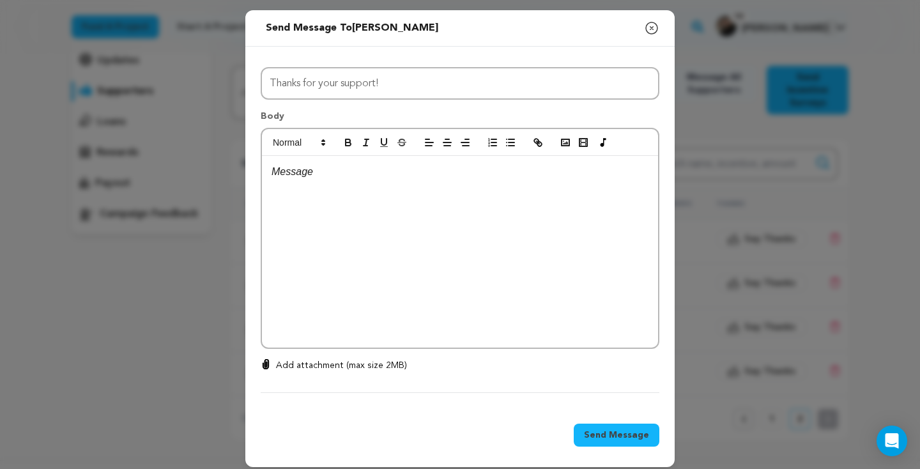
click at [394, 190] on div at bounding box center [460, 252] width 396 height 192
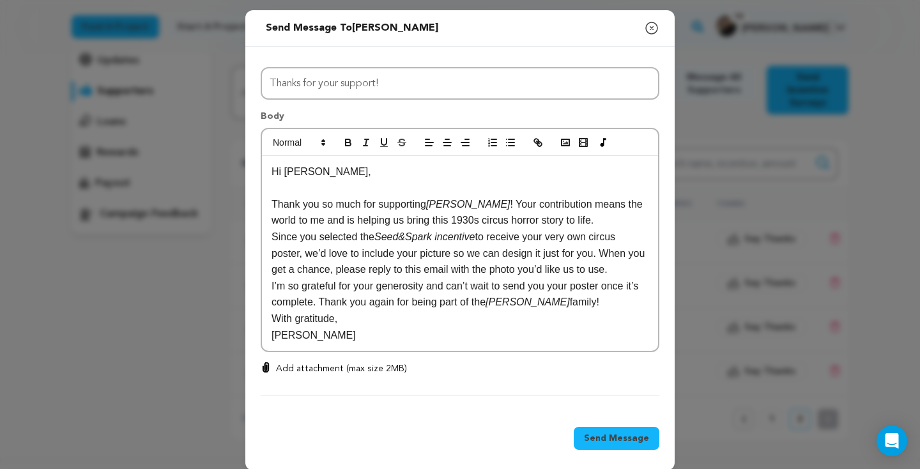
scroll to position [0, 0]
click at [305, 179] on p "Hi Alex," at bounding box center [459, 172] width 377 height 17
click at [564, 227] on p "Thank you so much for supporting Goldie ! Your contribution means the world to …" at bounding box center [459, 212] width 377 height 33
click at [275, 208] on p "Thank you so much for supporting Goldie ! Your contribution means the world to …" at bounding box center [459, 212] width 377 height 33
click at [590, 220] on p "Thank you so much for supporting Goldie ! Your contribution means the world to …" at bounding box center [459, 212] width 377 height 33
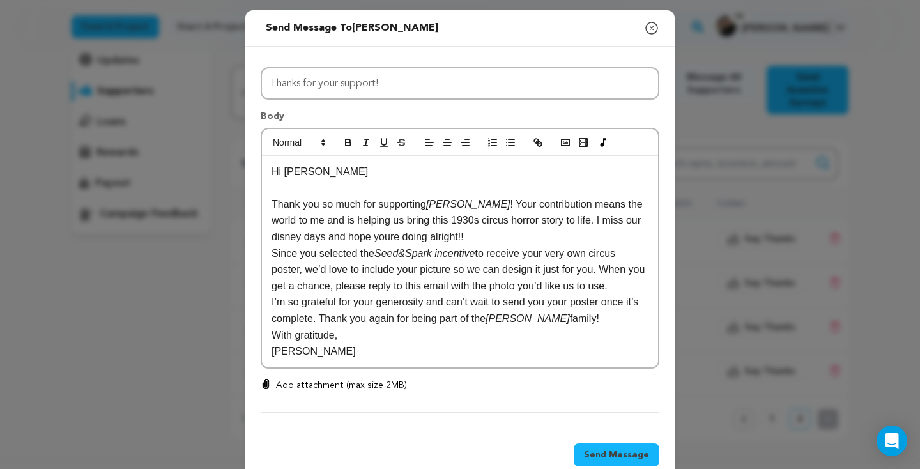
click at [636, 452] on span "Send Message" at bounding box center [616, 454] width 65 height 13
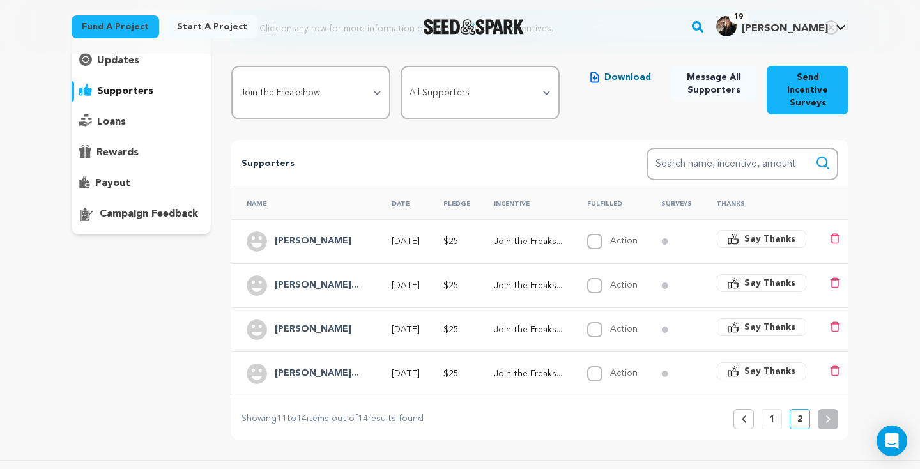
drag, startPoint x: 322, startPoint y: 237, endPoint x: 326, endPoint y: 196, distance: 41.1
click at [326, 196] on table "Name Date Pledge Incentive Fulfilled Surveys Thanks Alex France Aug 2, 2025 $25…" at bounding box center [539, 292] width 617 height 208
click at [340, 171] on p "Supporters" at bounding box center [423, 163] width 364 height 15
click at [347, 279] on h4 "Anthony Roberso..." at bounding box center [317, 285] width 84 height 15
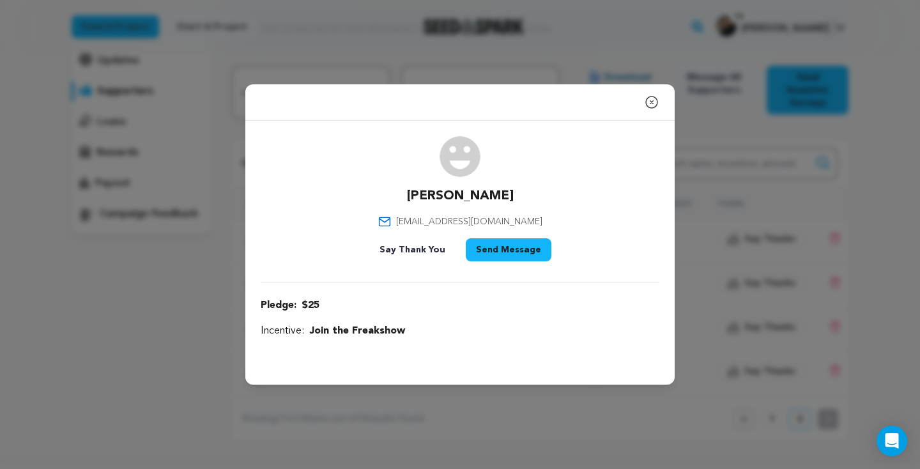
click at [487, 245] on button "Send Message" at bounding box center [509, 249] width 86 height 23
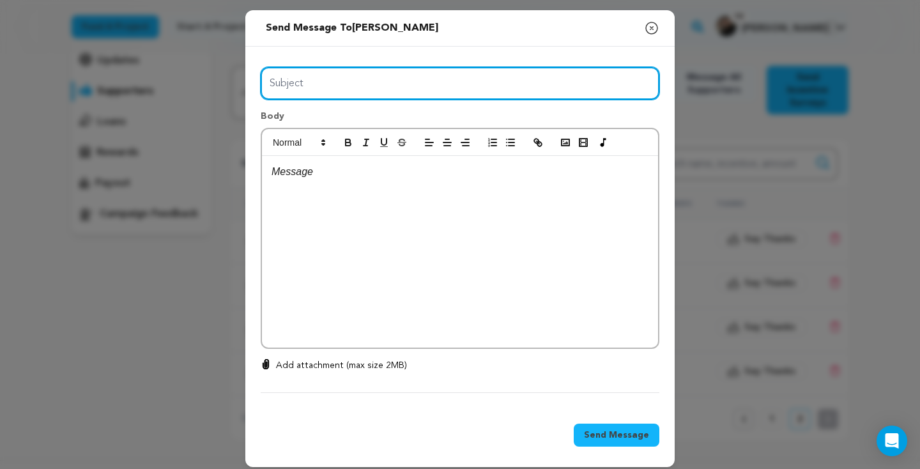
click at [342, 91] on input "Subject" at bounding box center [460, 83] width 399 height 33
type input "Thanks for your support!"
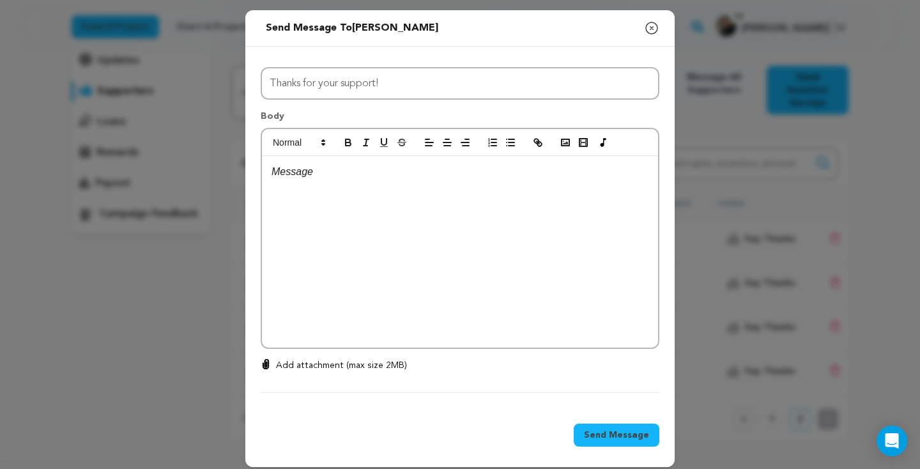
click at [364, 252] on div at bounding box center [460, 252] width 396 height 192
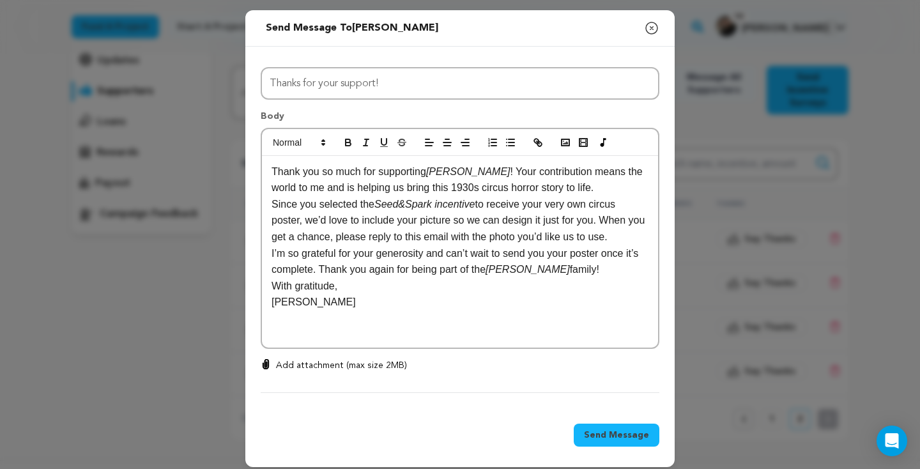
click at [618, 432] on span "Send Message" at bounding box center [616, 435] width 65 height 13
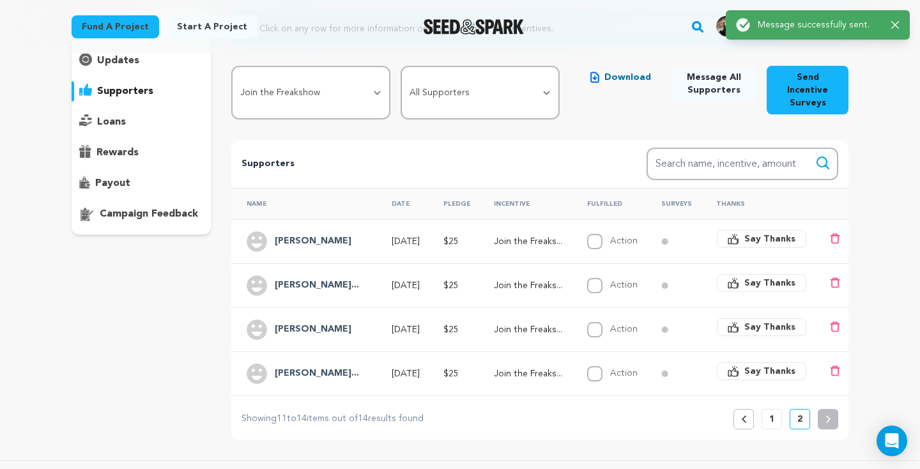
click at [313, 327] on h4 "Maddie Arnold" at bounding box center [313, 329] width 77 height 15
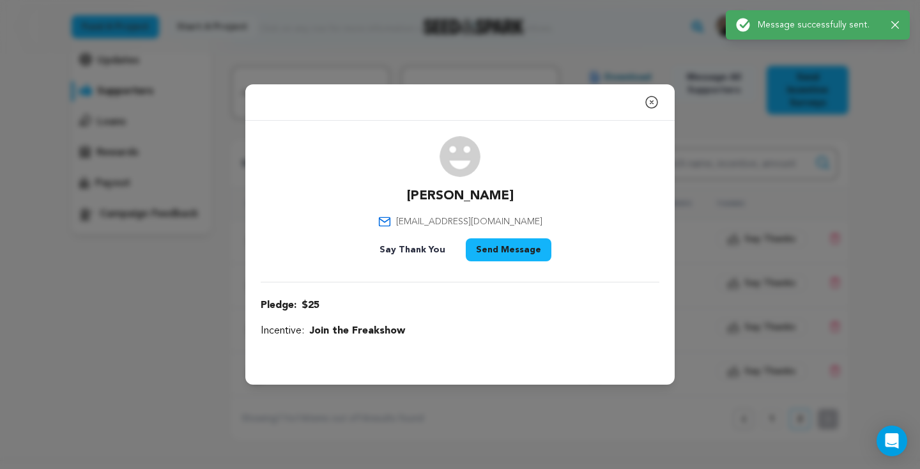
click at [492, 252] on button "Send Message" at bounding box center [509, 249] width 86 height 23
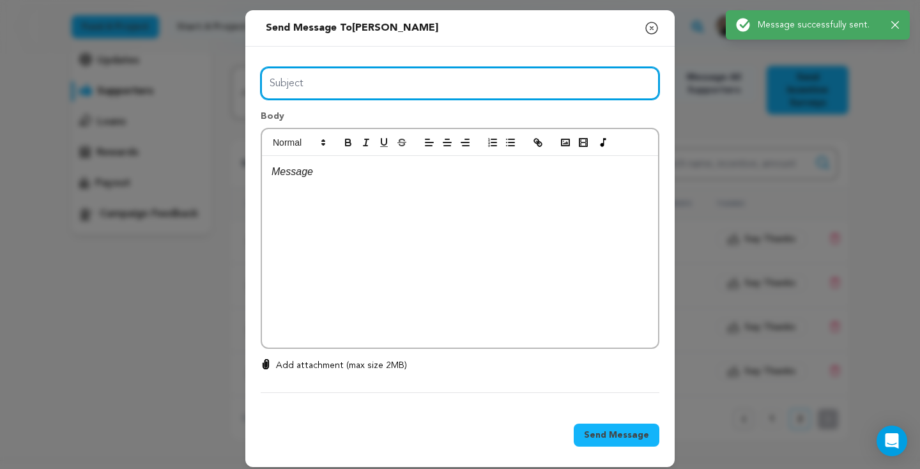
click at [358, 83] on input "Subject" at bounding box center [460, 83] width 399 height 33
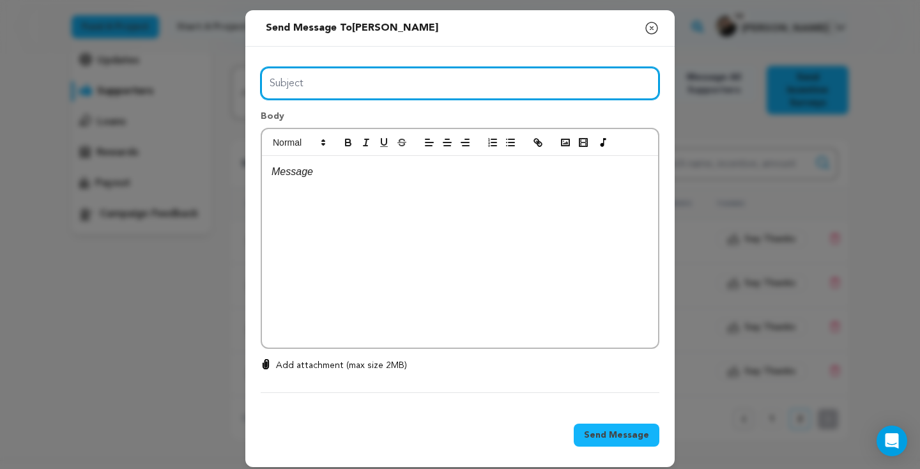
type input "Thanks for your support!"
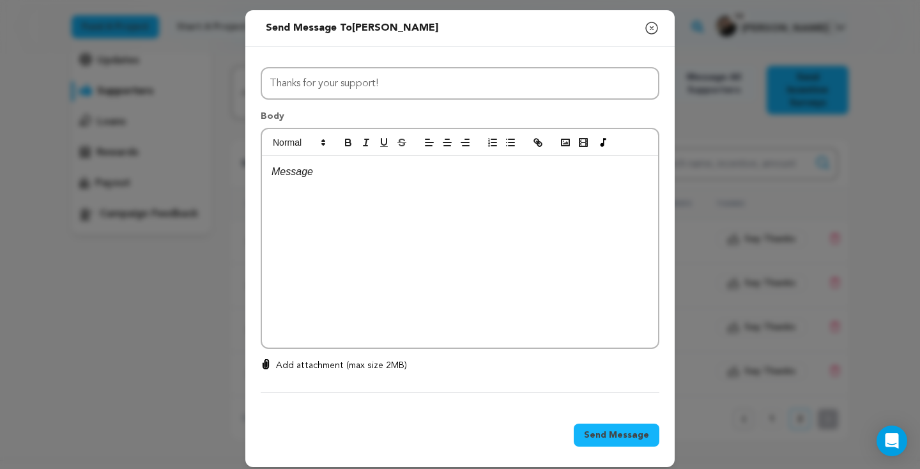
click at [361, 225] on div at bounding box center [460, 252] width 396 height 192
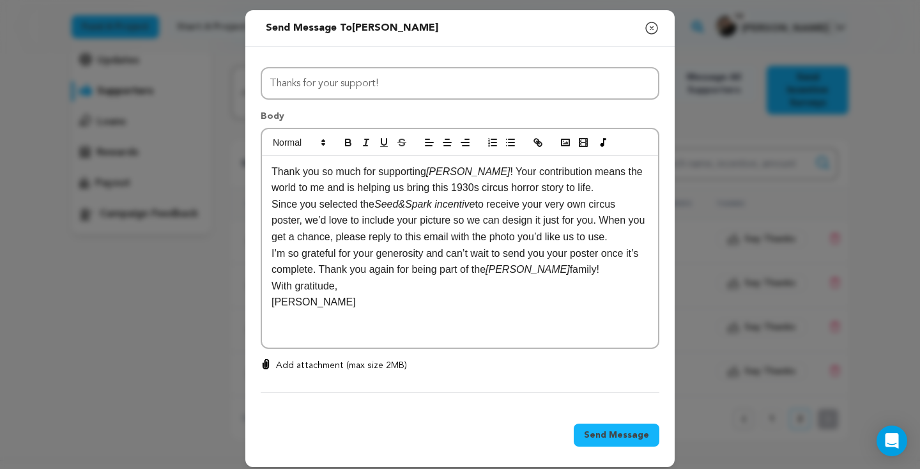
click at [271, 169] on div "Thank you so much for supporting Goldie ! Your contribution means the world to …" at bounding box center [460, 252] width 396 height 192
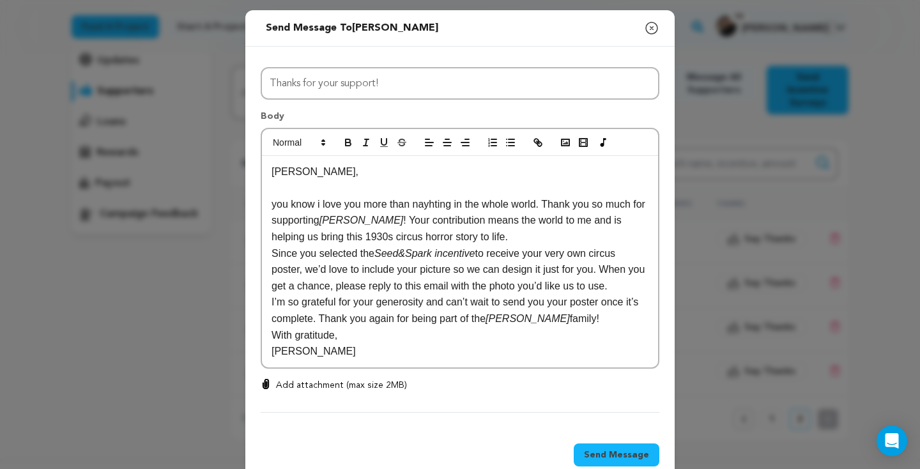
click at [448, 215] on p "you know i love you more than nayhting in the whole world. Thank you so much fo…" at bounding box center [459, 220] width 377 height 49
click at [441, 202] on p "you know i love you more than nayhting in the whole world. Thank you so much fo…" at bounding box center [459, 220] width 377 height 49
click at [427, 204] on p "you know i love you more than nayhting in the whole world. Thank you so much fo…" at bounding box center [459, 220] width 377 height 49
drag, startPoint x: 452, startPoint y: 204, endPoint x: 431, endPoint y: 202, distance: 20.5
click at [431, 202] on p "you know i love you more than anyhting in the whole world. Thank you so much fo…" at bounding box center [459, 220] width 377 height 49
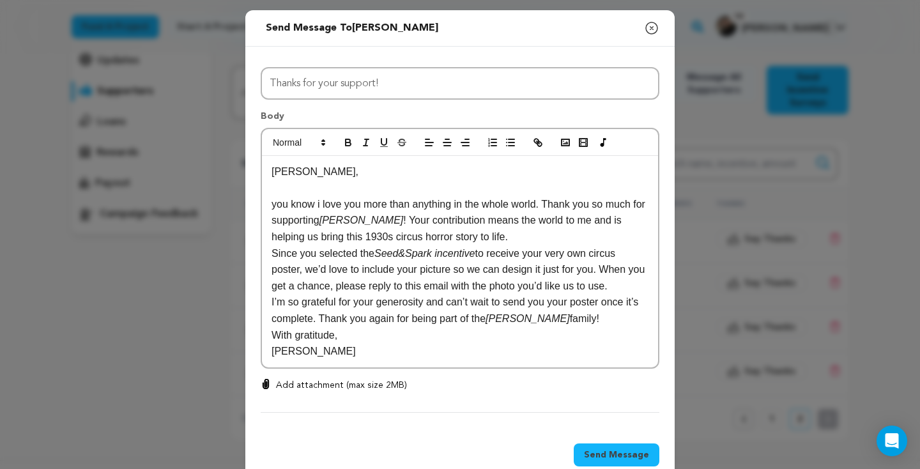
click at [482, 321] on p "I’m so grateful for your generosity and can’t wait to send you your poster once…" at bounding box center [459, 310] width 377 height 33
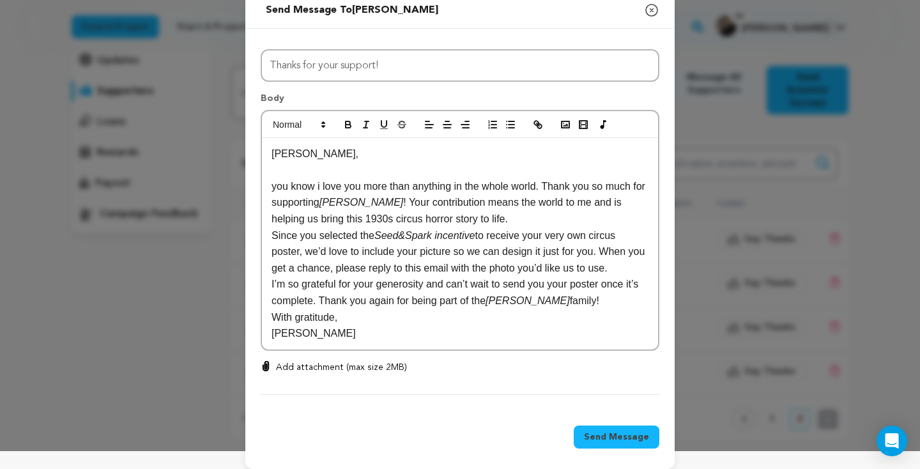
scroll to position [17, 0]
click at [600, 443] on span "Send Message" at bounding box center [616, 437] width 65 height 13
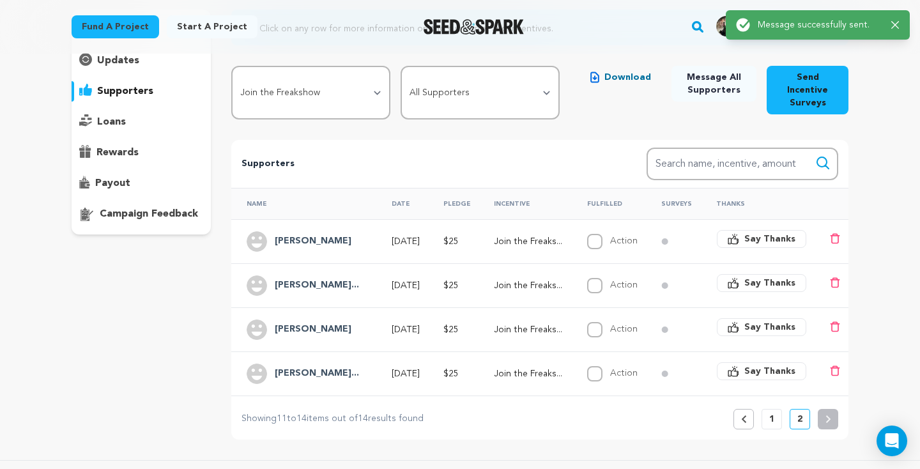
click at [309, 370] on h4 "Geldermann Grac..." at bounding box center [317, 373] width 84 height 15
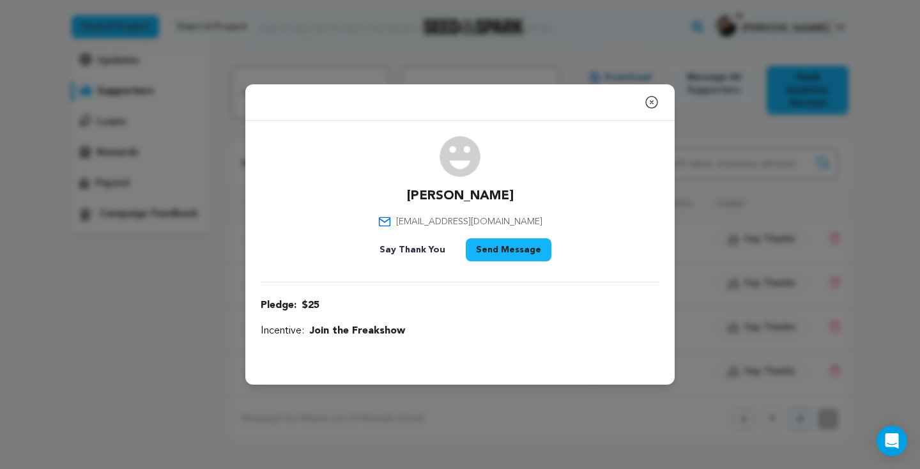
click at [484, 250] on button "Send Message" at bounding box center [509, 249] width 86 height 23
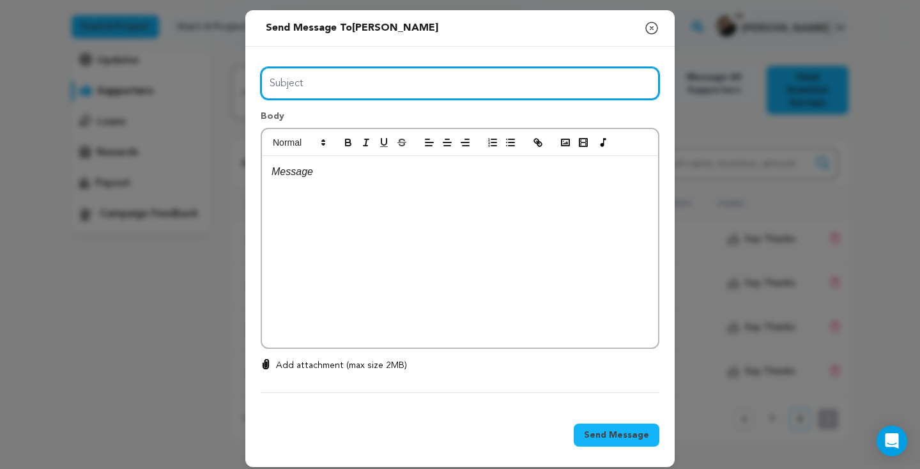
click at [321, 89] on input "Subject" at bounding box center [460, 83] width 399 height 33
type input "Thanks for your support!"
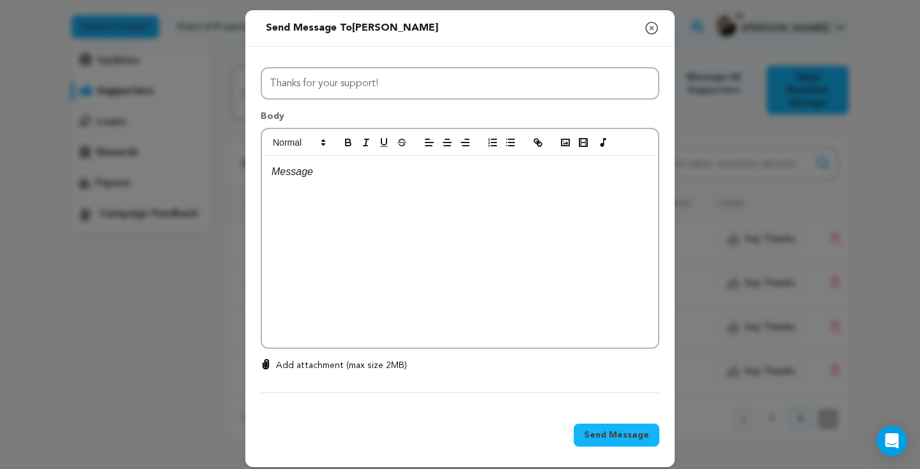
click at [346, 210] on div at bounding box center [460, 252] width 396 height 192
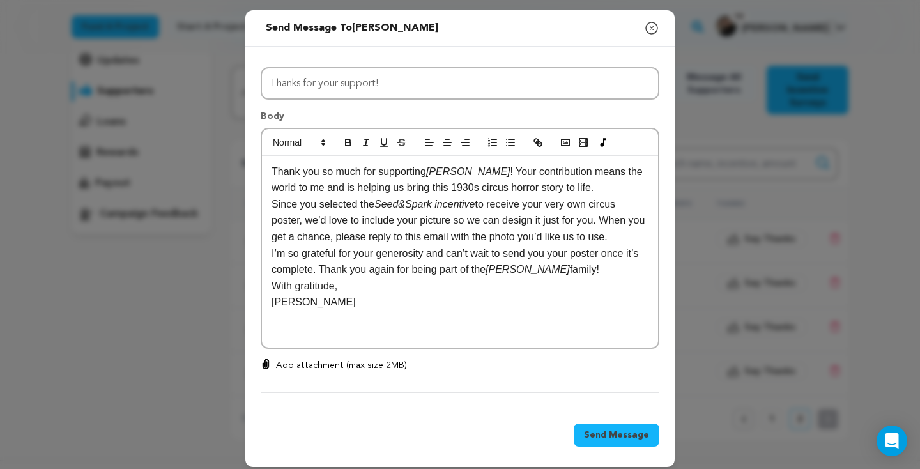
click at [615, 432] on span "Send Message" at bounding box center [616, 435] width 65 height 13
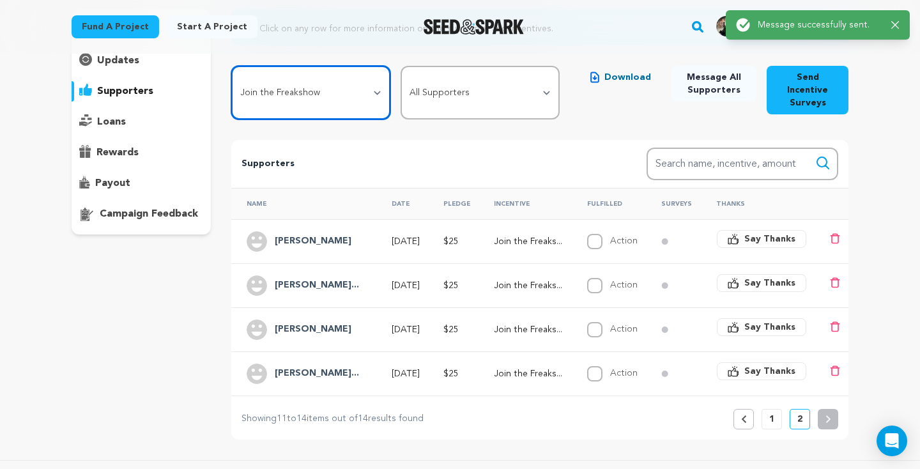
click at [360, 105] on select "All Incentives Join the Freakshow Behind the Big Top Complete Digital Film Pack…" at bounding box center [310, 93] width 159 height 54
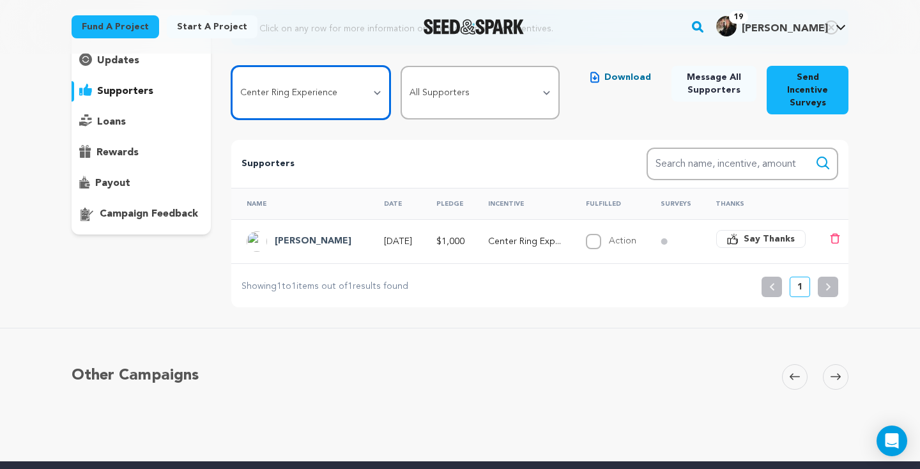
click at [360, 98] on select "All Incentives Join the Freakshow Behind the Big Top Complete Digital Film Pack…" at bounding box center [310, 93] width 159 height 54
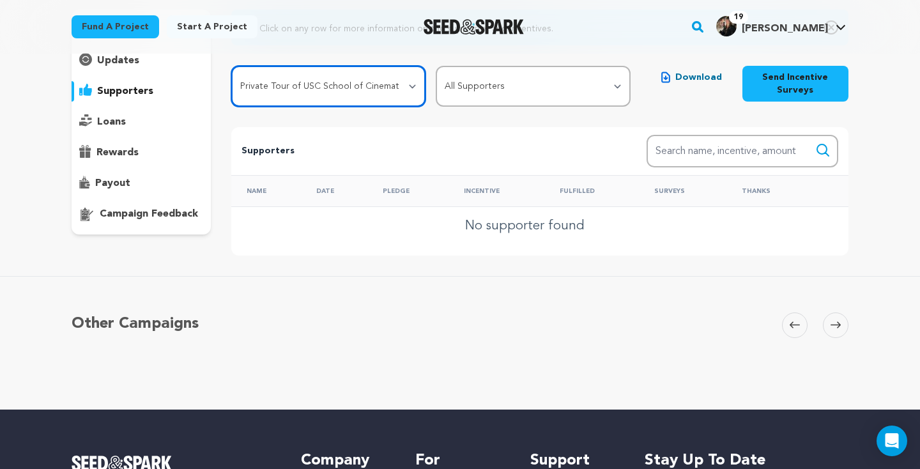
click at [335, 85] on select "All Incentives Join the Freakshow Behind the Big Top Complete Digital Film Pack…" at bounding box center [328, 86] width 195 height 41
click at [339, 95] on select "All Incentives Join the Freakshow Behind the Big Top Complete Digital Film Pack…" at bounding box center [328, 86] width 195 height 41
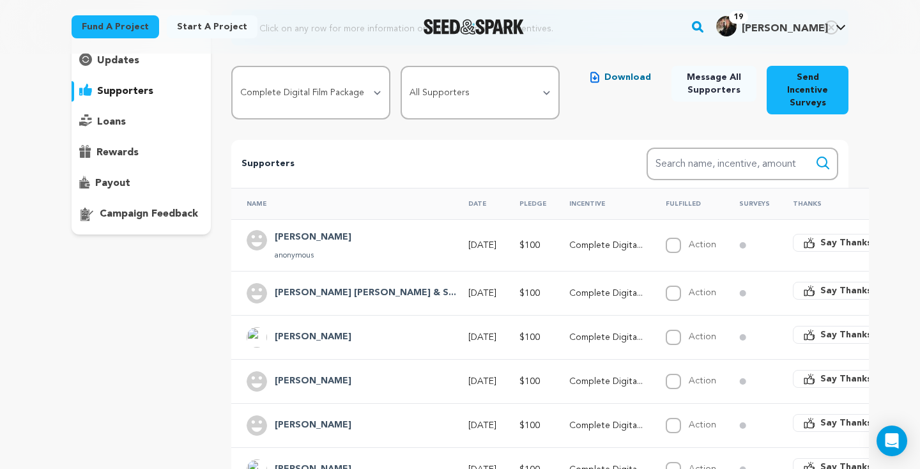
click at [569, 245] on p "Complete Digita..." at bounding box center [605, 245] width 73 height 13
click at [147, 351] on div "overview updates" at bounding box center [141, 344] width 139 height 668
click at [321, 232] on h4 "Tanner Davis" at bounding box center [313, 237] width 77 height 15
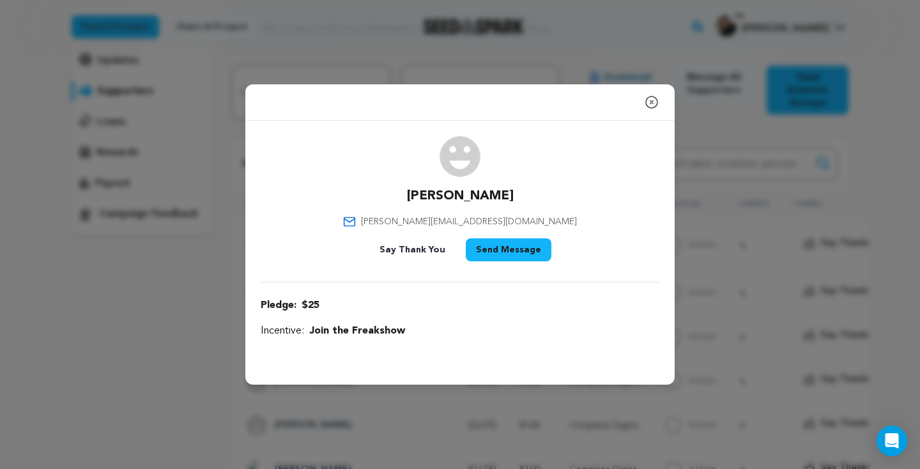
click at [653, 100] on icon "button" at bounding box center [651, 101] width 11 height 11
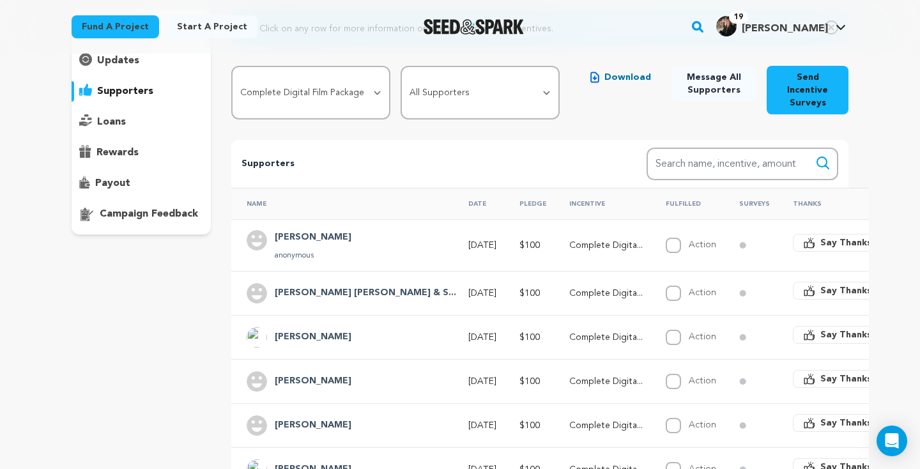
click at [293, 233] on h4 "Tanner Davis" at bounding box center [313, 237] width 77 height 15
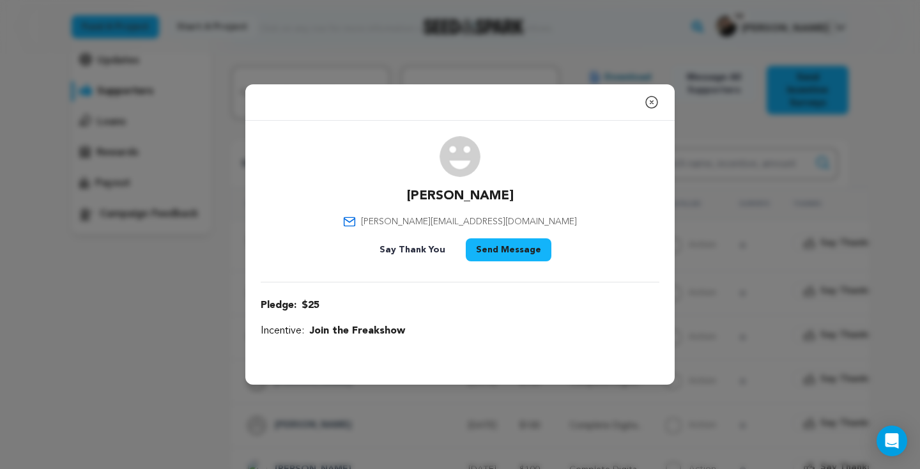
click at [650, 105] on icon "button" at bounding box center [651, 102] width 15 height 15
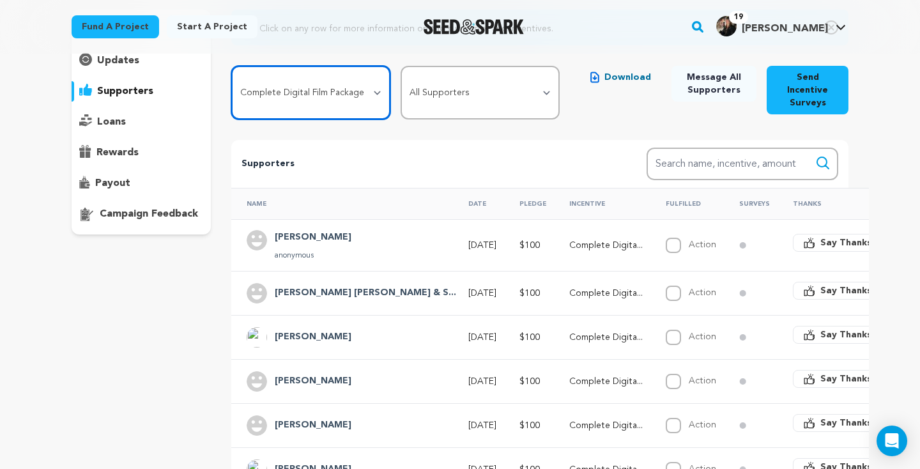
click at [349, 83] on select "All Incentives Join the Freakshow Behind the Big Top Complete Digital Film Pack…" at bounding box center [310, 93] width 159 height 54
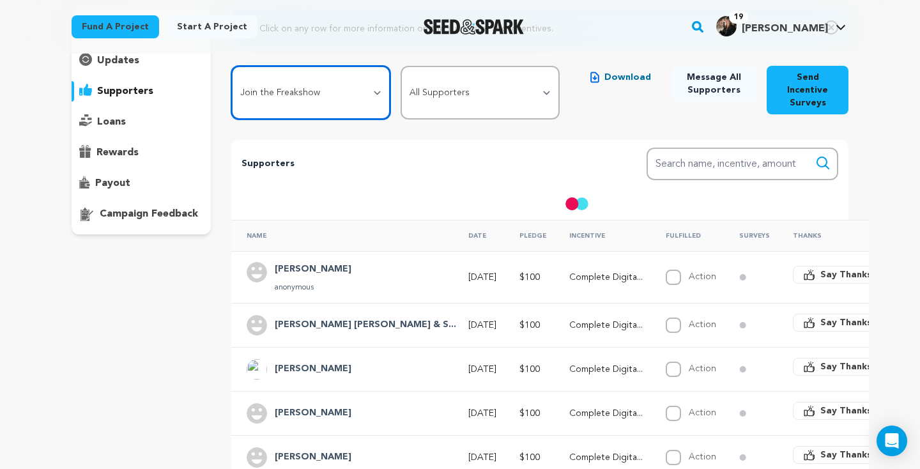
click at [317, 94] on select "All Incentives Join the Freakshow Behind the Big Top Complete Digital Film Pack…" at bounding box center [310, 93] width 159 height 54
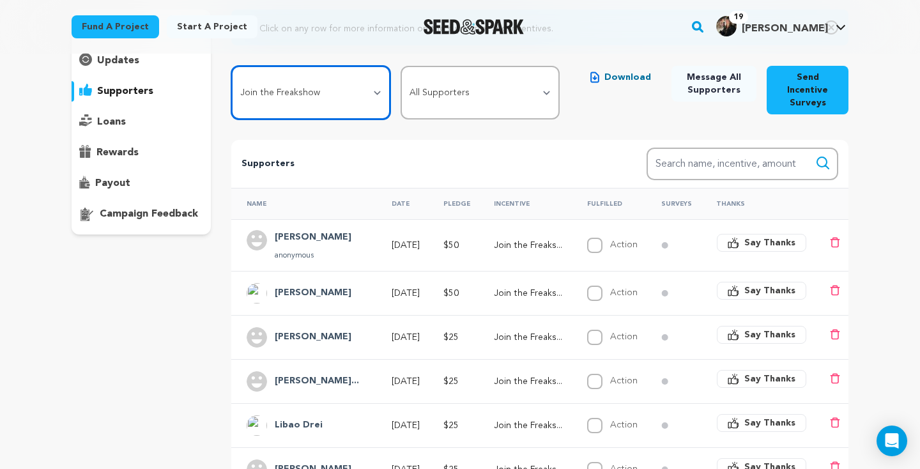
select select "114267"
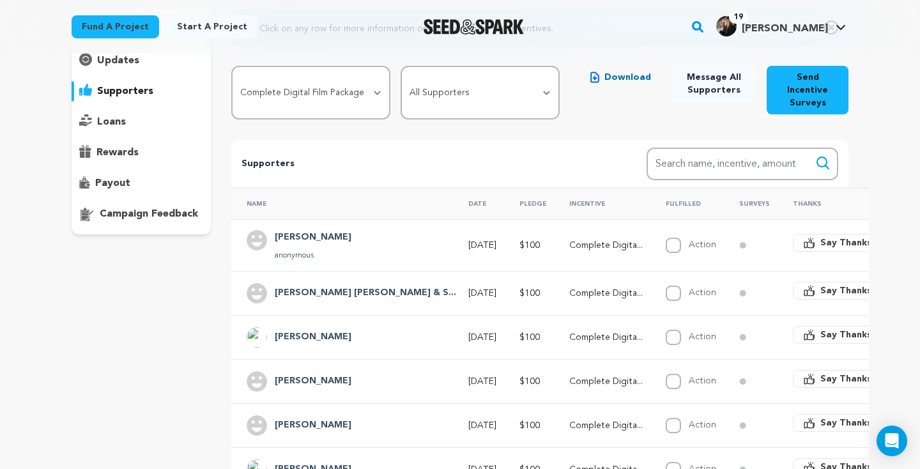
click at [302, 237] on h4 "Tanner Davis" at bounding box center [313, 237] width 77 height 15
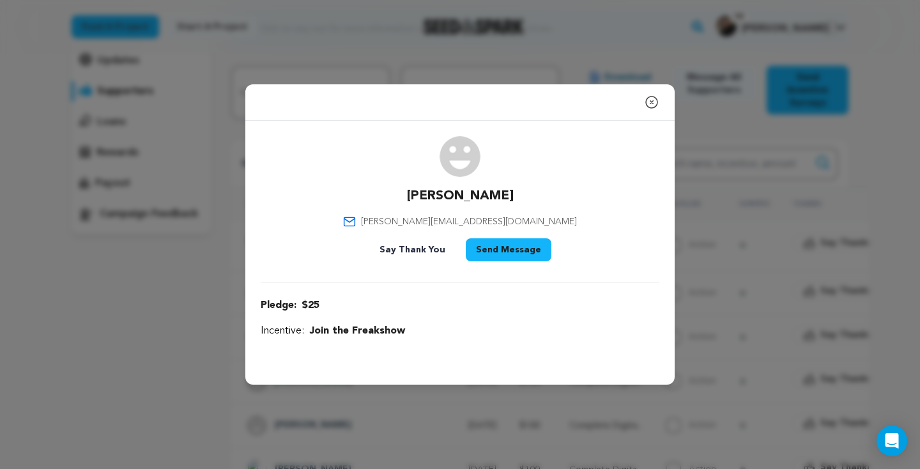
click at [486, 250] on button "Send Message" at bounding box center [509, 249] width 86 height 23
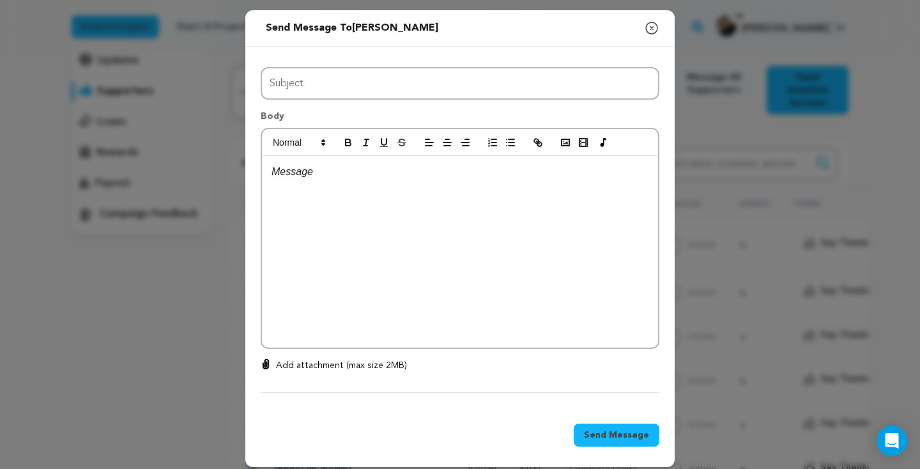
click at [486, 250] on div at bounding box center [460, 252] width 396 height 192
click at [653, 34] on icon "button" at bounding box center [651, 27] width 15 height 15
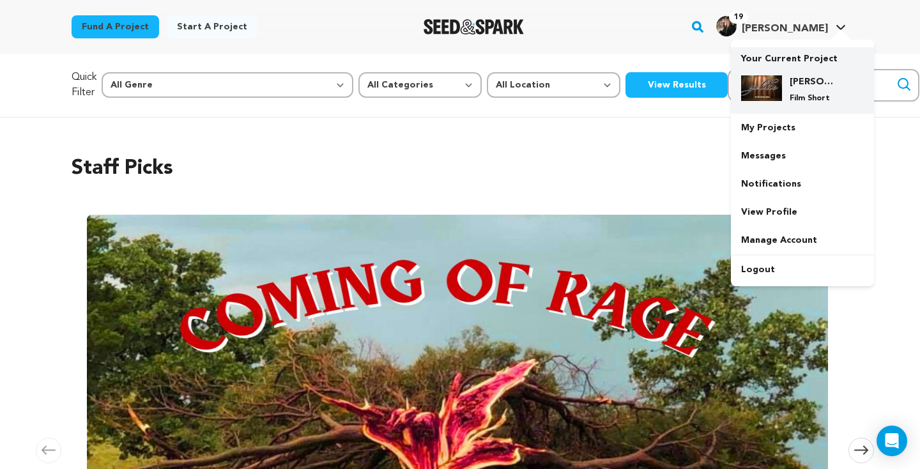
click at [798, 109] on div "[PERSON_NAME] Film Short" at bounding box center [802, 89] width 123 height 49
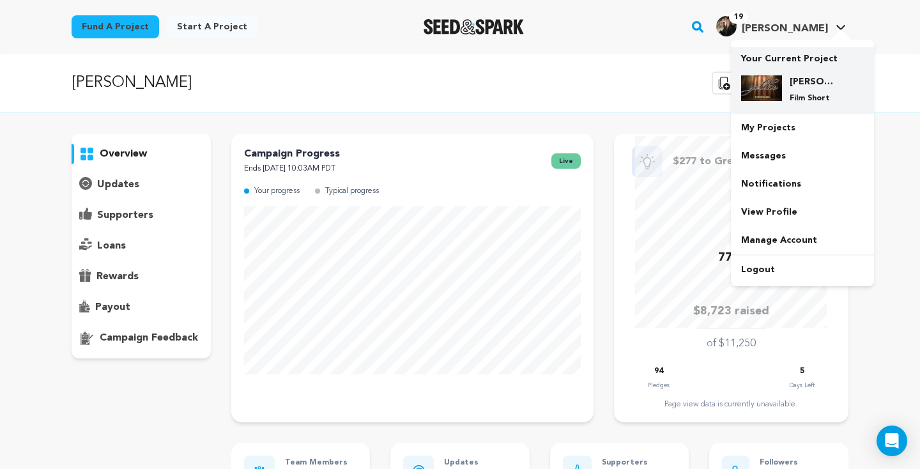
click at [798, 81] on h4 "[PERSON_NAME]" at bounding box center [812, 81] width 46 height 13
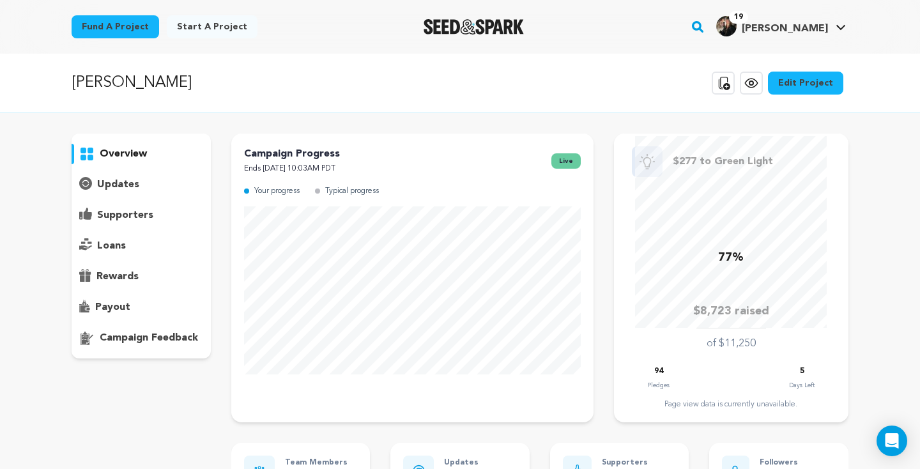
click at [736, 28] on img "Elise G.'s Profile" at bounding box center [726, 26] width 20 height 20
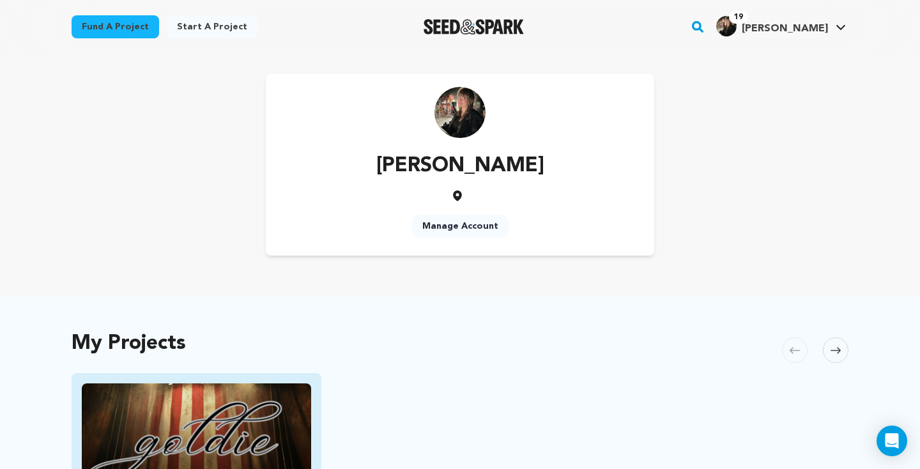
click at [234, 435] on img "Fund Goldie" at bounding box center [196, 447] width 229 height 128
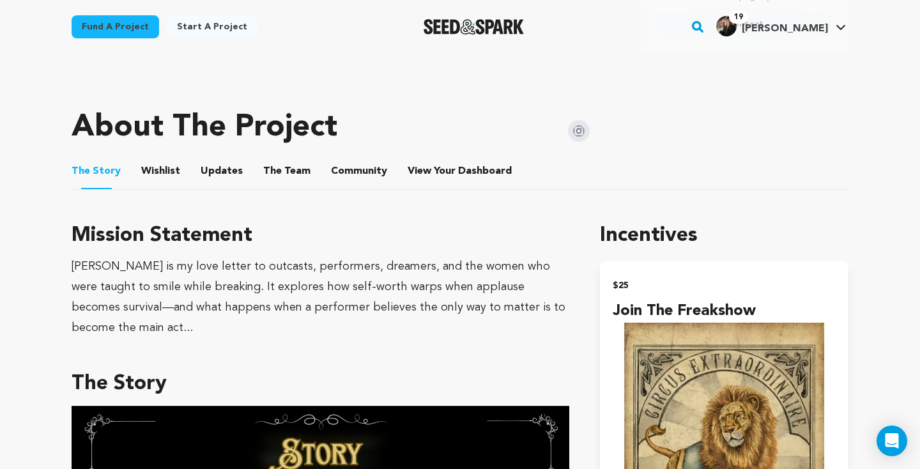
scroll to position [648, 0]
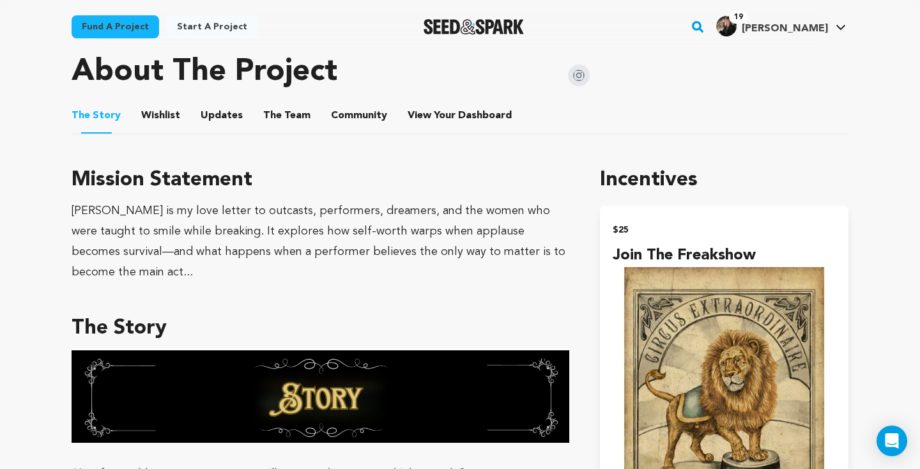
click at [411, 117] on button "View Your Dashboard" at bounding box center [423, 118] width 31 height 31
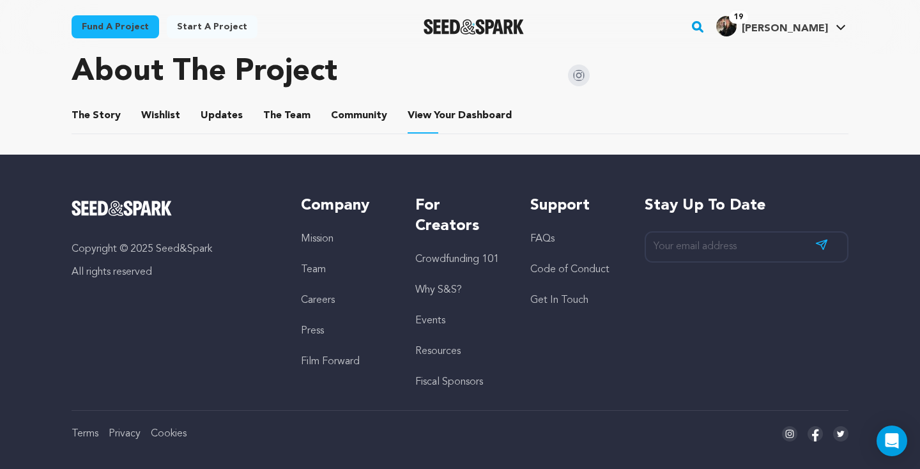
click at [98, 112] on button "The Story" at bounding box center [96, 118] width 31 height 31
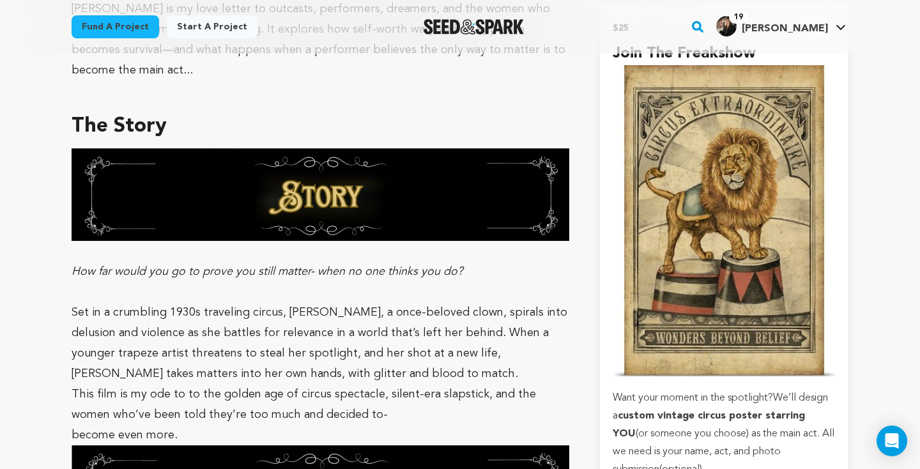
scroll to position [1339, 0]
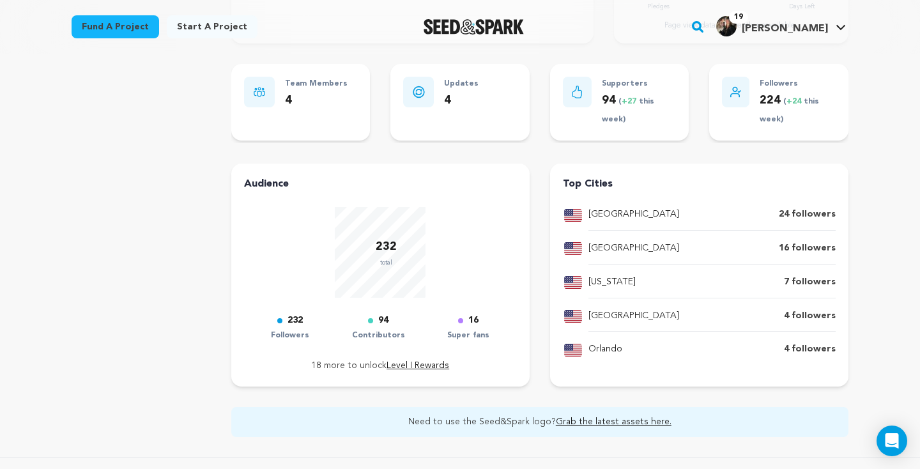
scroll to position [342, 0]
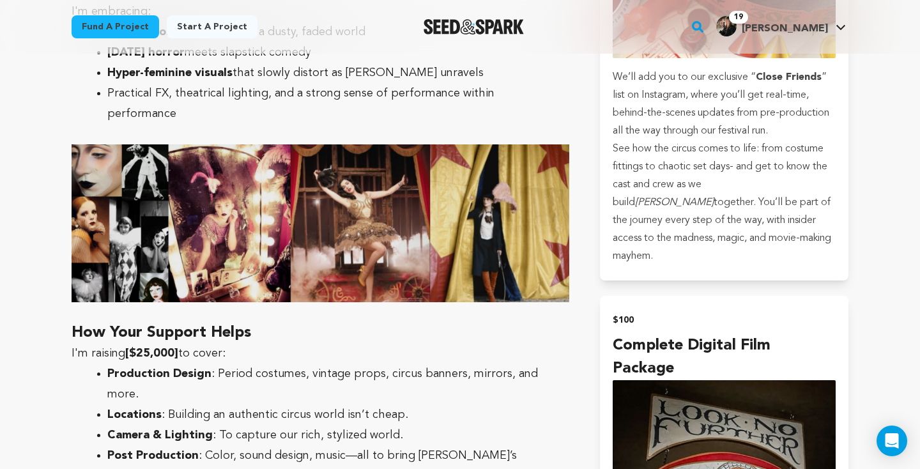
scroll to position [1360, 0]
